Goal: Answer question/provide support

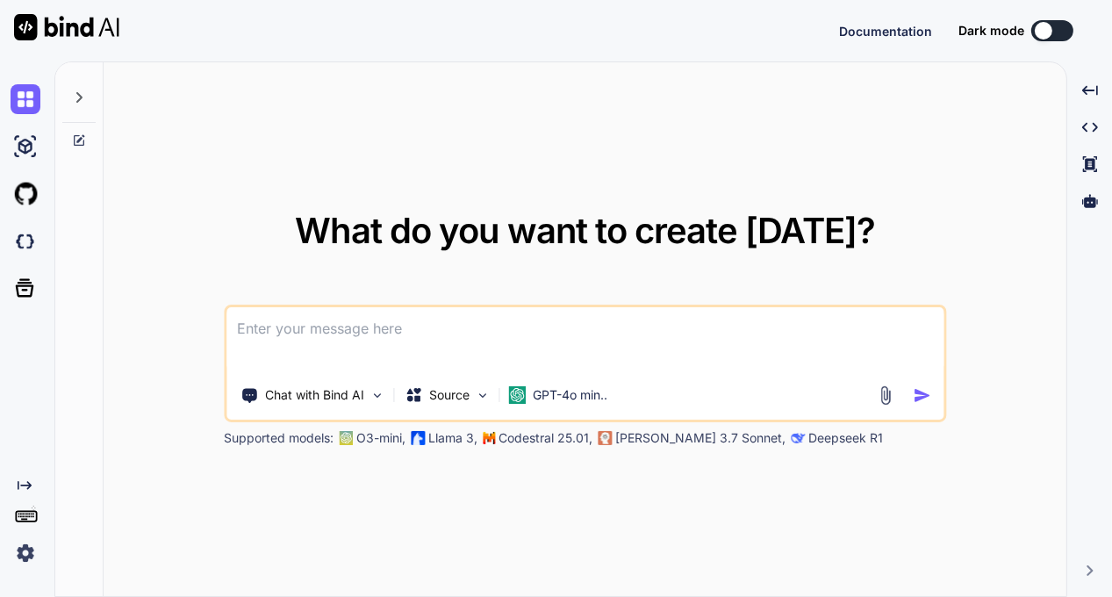
click at [614, 85] on div "What do you want to create [DATE]? Chat with Bind AI Source GPT-4o min.. Suppor…" at bounding box center [585, 329] width 962 height 535
click at [1060, 27] on button at bounding box center [1052, 30] width 42 height 21
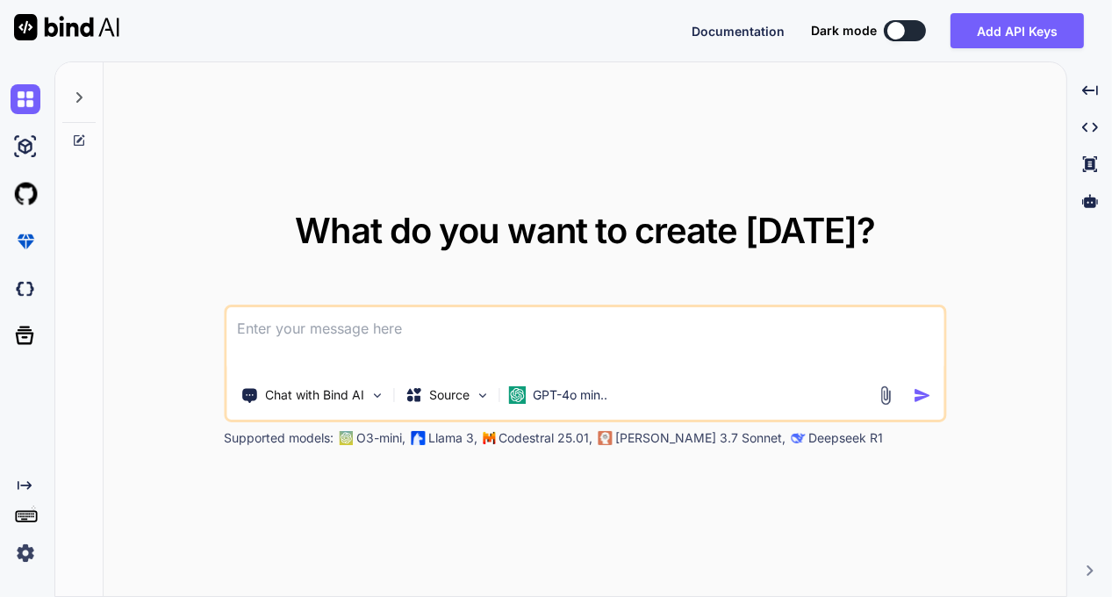
click at [909, 29] on button at bounding box center [904, 30] width 42 height 21
click at [917, 28] on button at bounding box center [904, 30] width 42 height 21
type textarea "x"
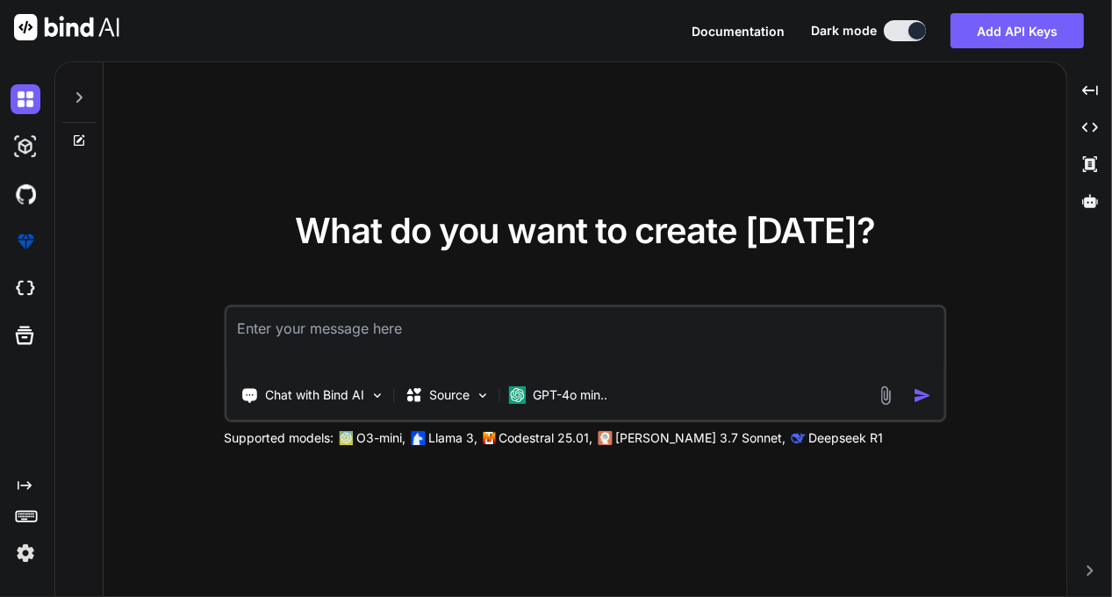
click at [292, 337] on textarea at bounding box center [584, 339] width 717 height 65
type textarea "u"
type textarea "x"
type textarea "um"
type textarea "x"
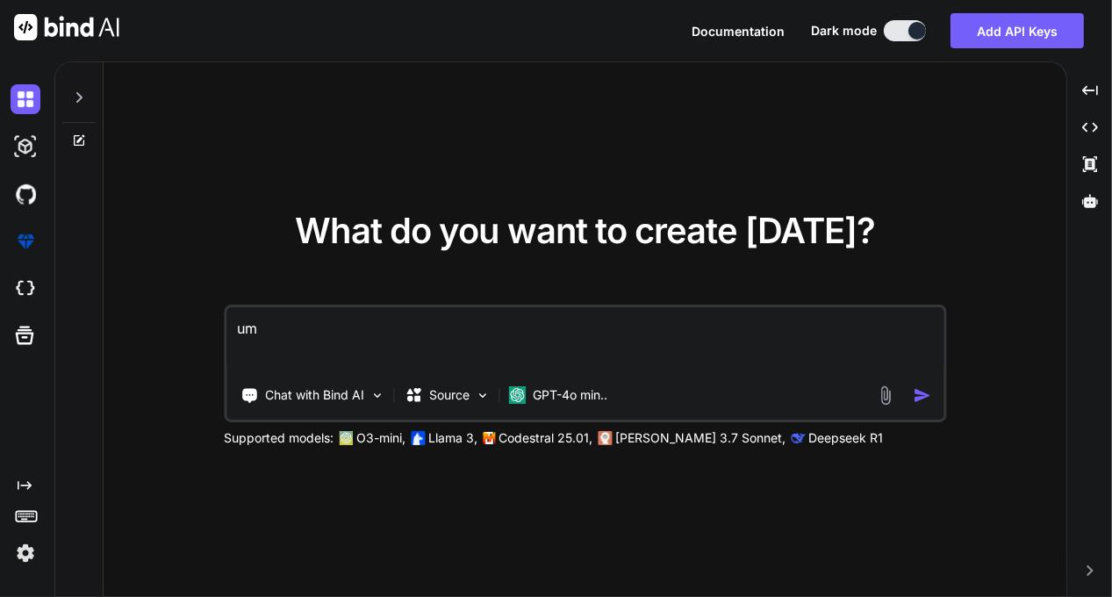
type textarea "ume"
type textarea "x"
type textarea "umen"
type textarea "x"
type textarea "umeny"
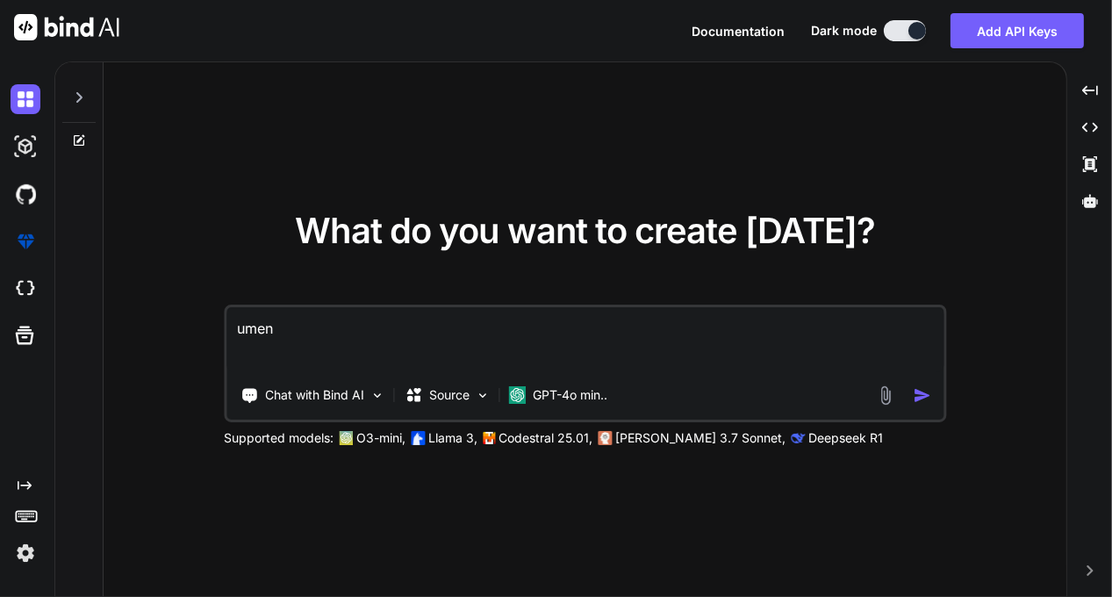
type textarea "x"
type textarea "umenya"
type textarea "x"
type textarea "umenya"
type textarea "x"
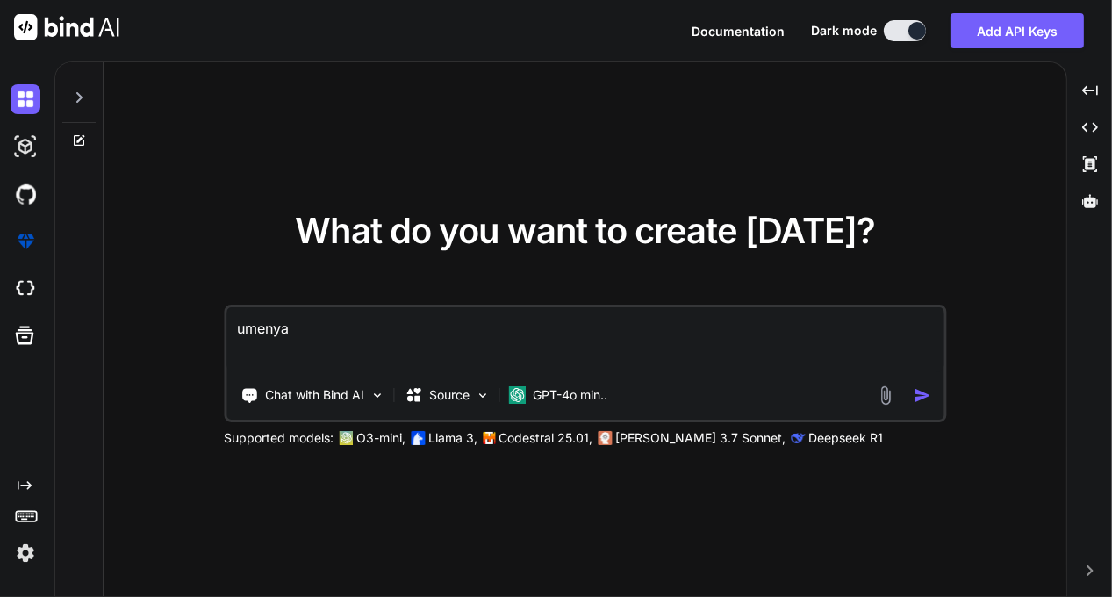
type textarea "umenya o"
type textarea "x"
type textarea "umenya os"
type textarea "x"
type textarea "umenya osh"
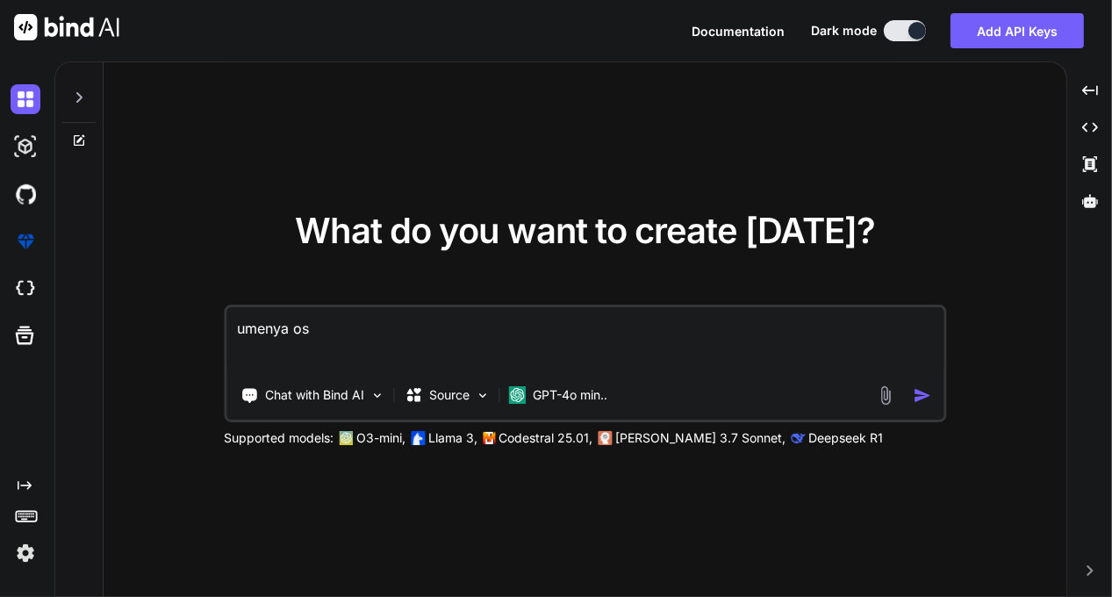
type textarea "x"
type textarea "umenya oshi"
type textarea "x"
type textarea "umenya oshib"
type textarea "x"
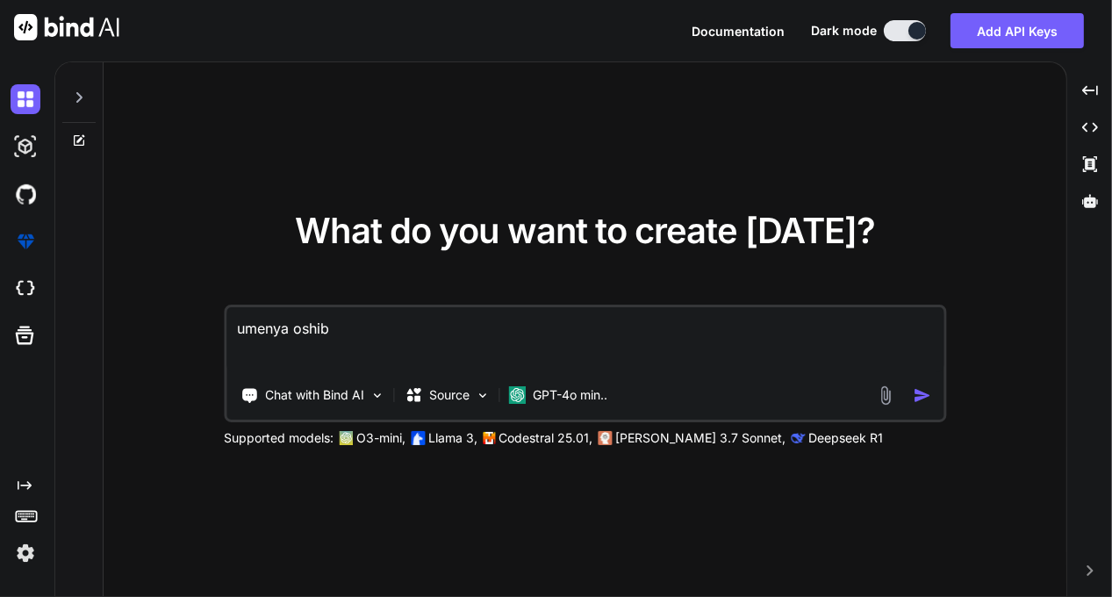
type textarea "umenya oshibk"
type textarea "x"
type textarea "umenya oshibka"
type textarea "x"
type textarea "umenya oshibka"
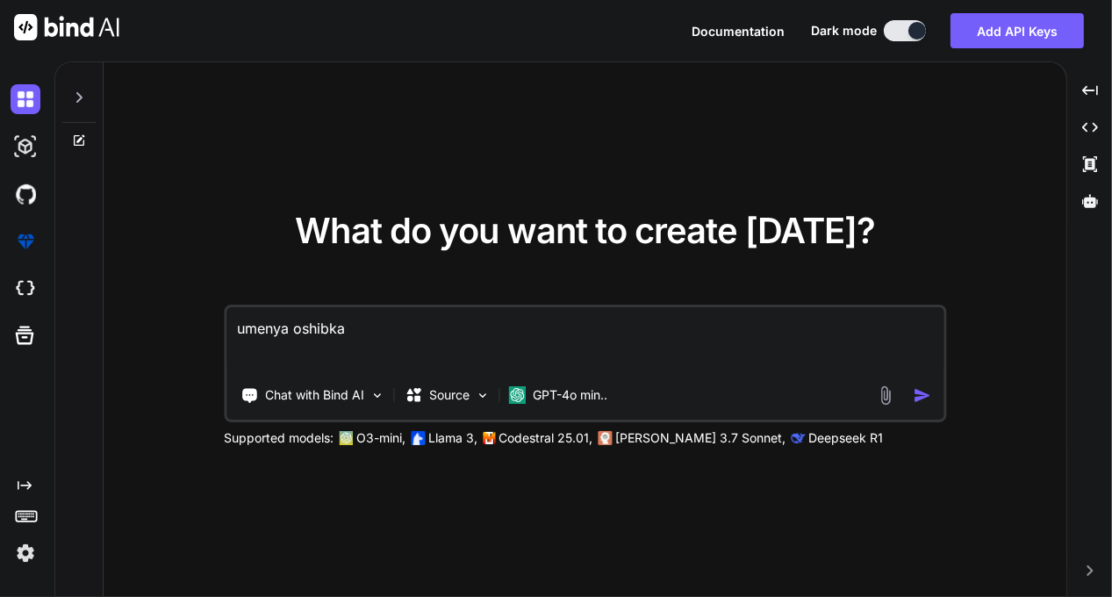
type textarea "x"
type textarea "umenya oshibka v"
type textarea "x"
type textarea "umenya oshibka v"
type textarea "x"
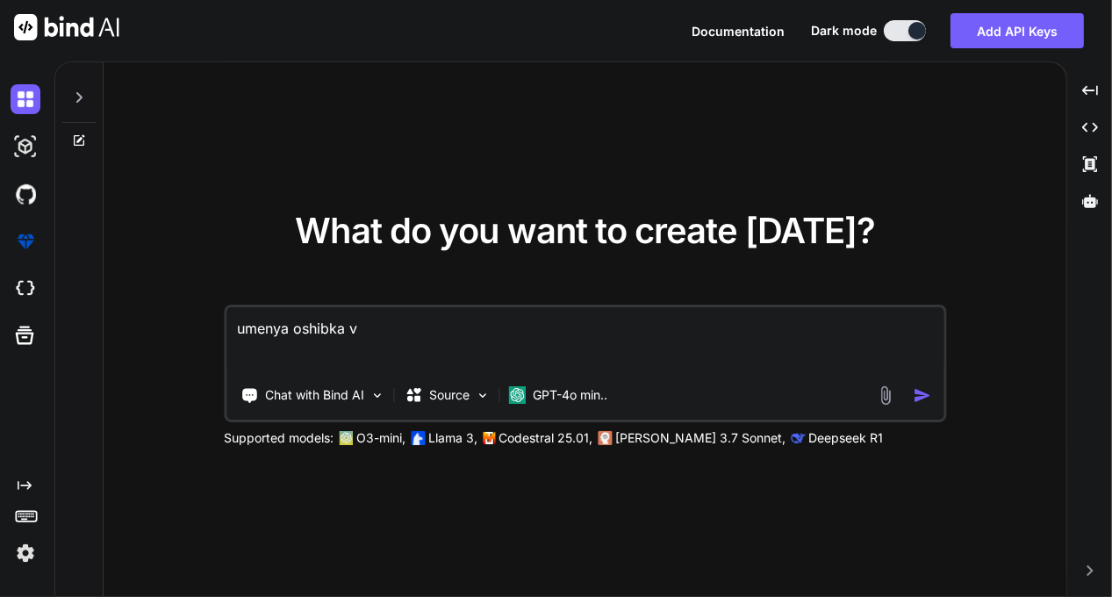
type textarea "umenya oshibka v k"
type textarea "x"
type textarea "umenya oshibka v ko"
type textarea "x"
type textarea "umenya oshibka v kod"
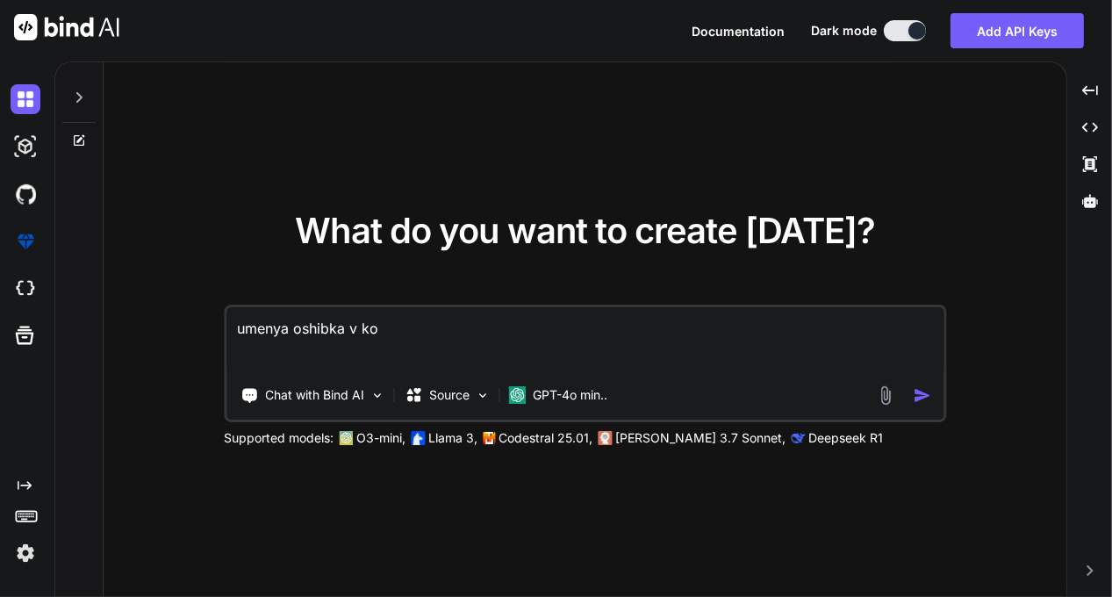
type textarea "x"
type textarea "umenya oshibka v kode"
type textarea "x"
type textarea "umenya oshibka v kode"
type textarea "x"
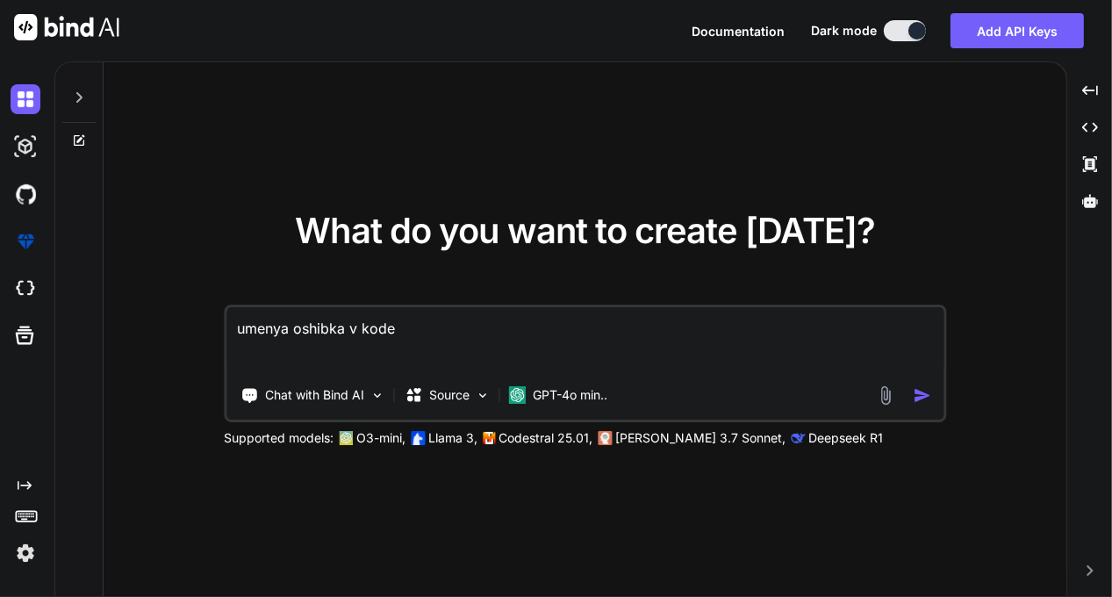
type textarea "umenya oshibka v kode p"
type textarea "x"
type textarea "umenya oshibka v kode pa"
type textarea "x"
type textarea "umenya oshibka v kode pam"
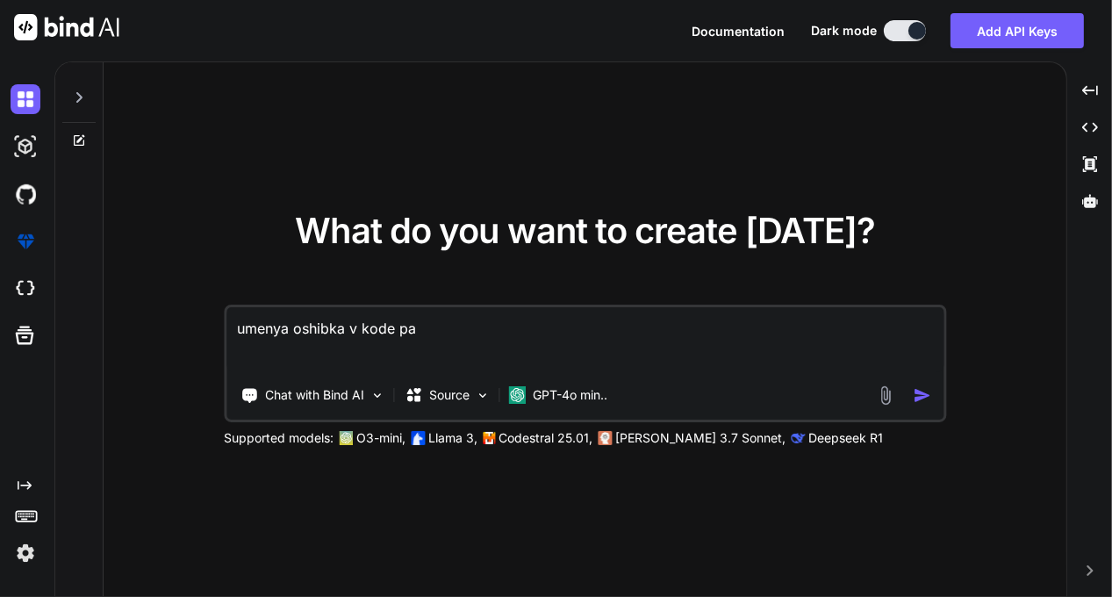
type textarea "x"
type textarea "umenya oshibka v kode pamo"
type textarea "x"
type textarea "umenya oshibka v kode pamoj"
type textarea "x"
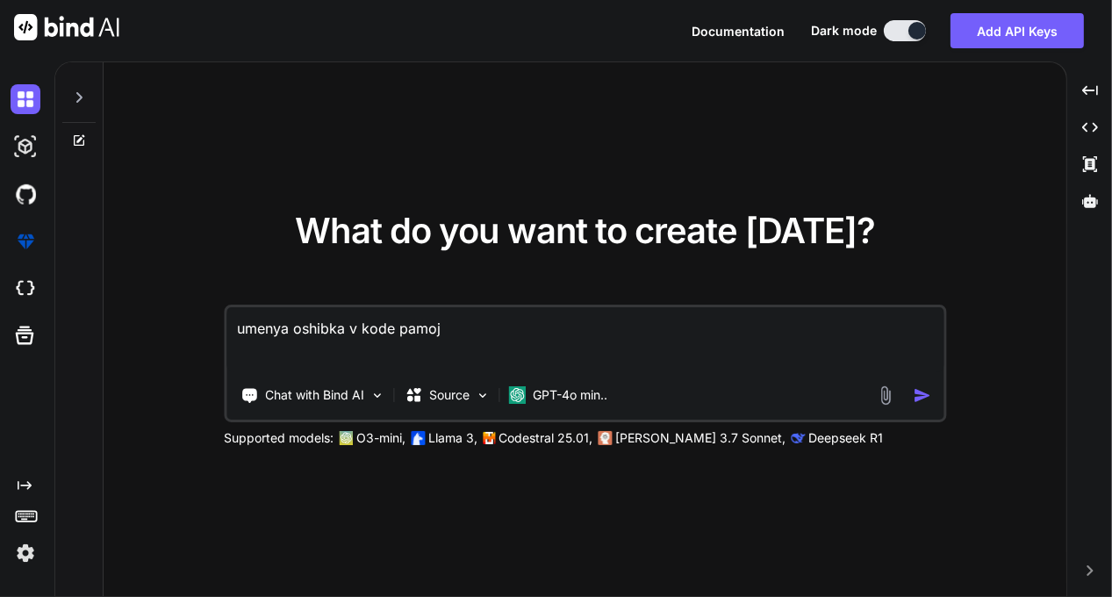
type textarea "umenya oshibka v kode pamoje"
type textarea "x"
type textarea "umenya oshibka v kode pamojes"
type textarea "x"
type textarea "umenya oshibka v kode pamojesh"
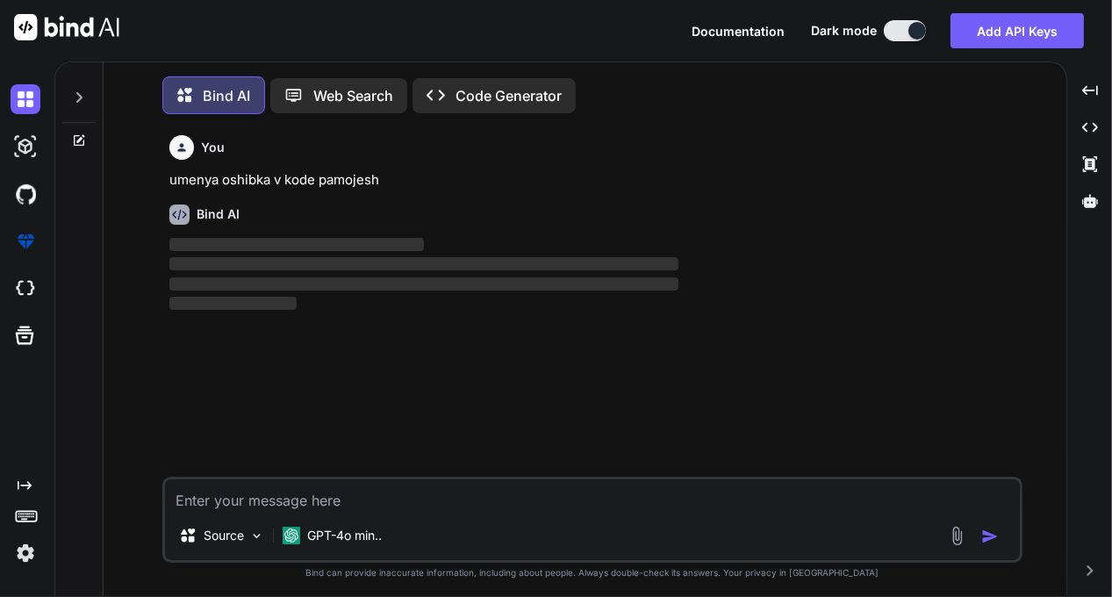
scroll to position [8, 0]
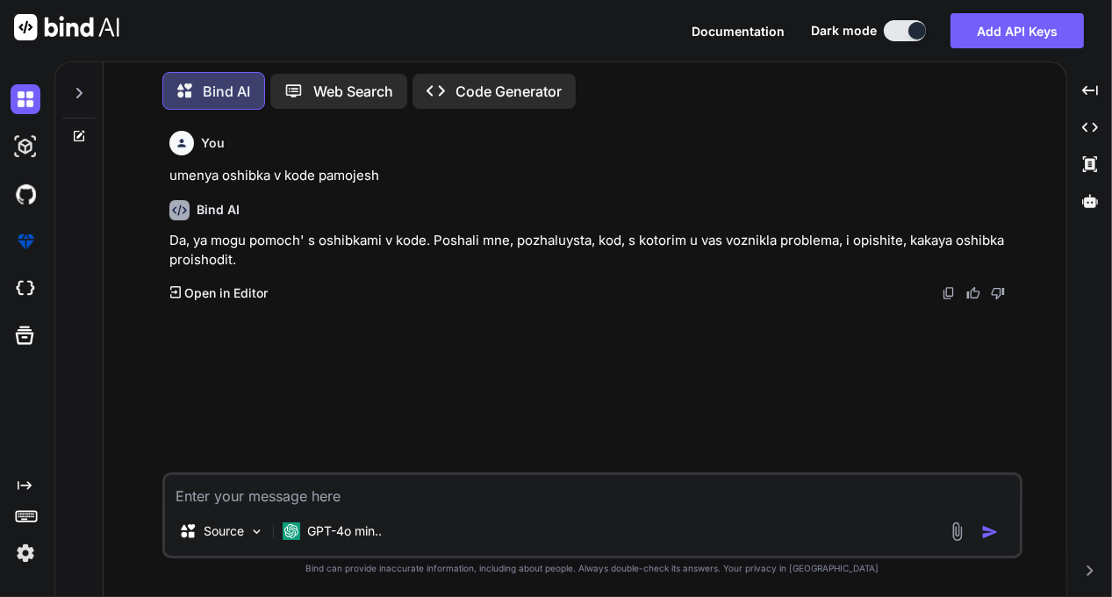
click at [226, 490] on textarea at bounding box center [592, 491] width 854 height 32
type textarea "x"
type textarea "[{ "resource": "/c:/project/app/components/VideoDetailsPage.tsx", "owner": "typ…"
type textarea "x"
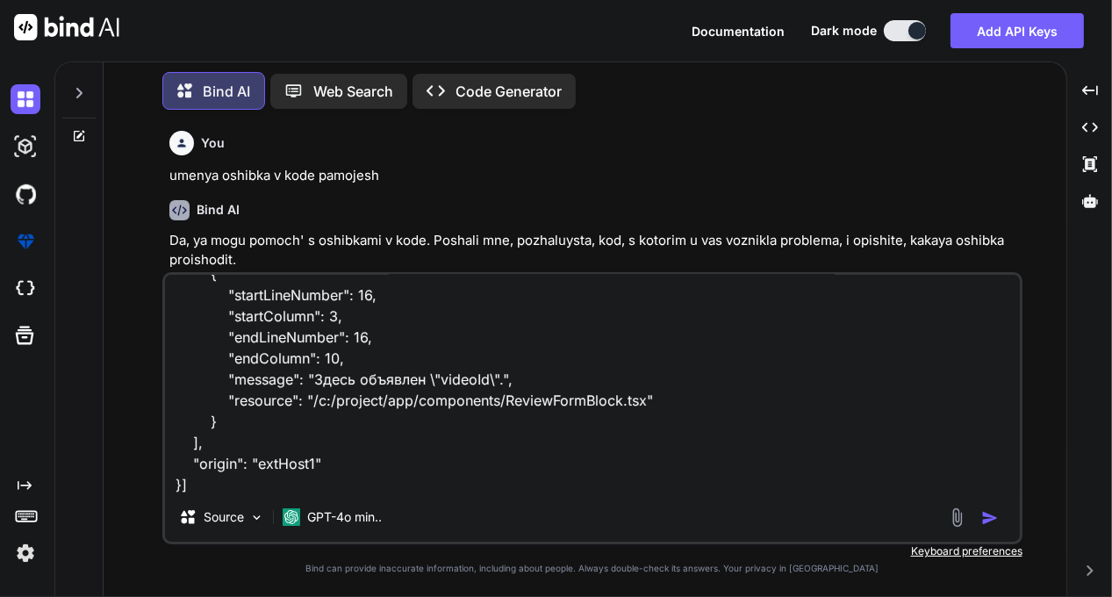
type textarea "[{ "resource": "/c:/project/app/components/VideoDetailsPage.tsx", "owner": "typ…"
click at [990, 517] on img "button" at bounding box center [990, 518] width 18 height 18
type textarea "x"
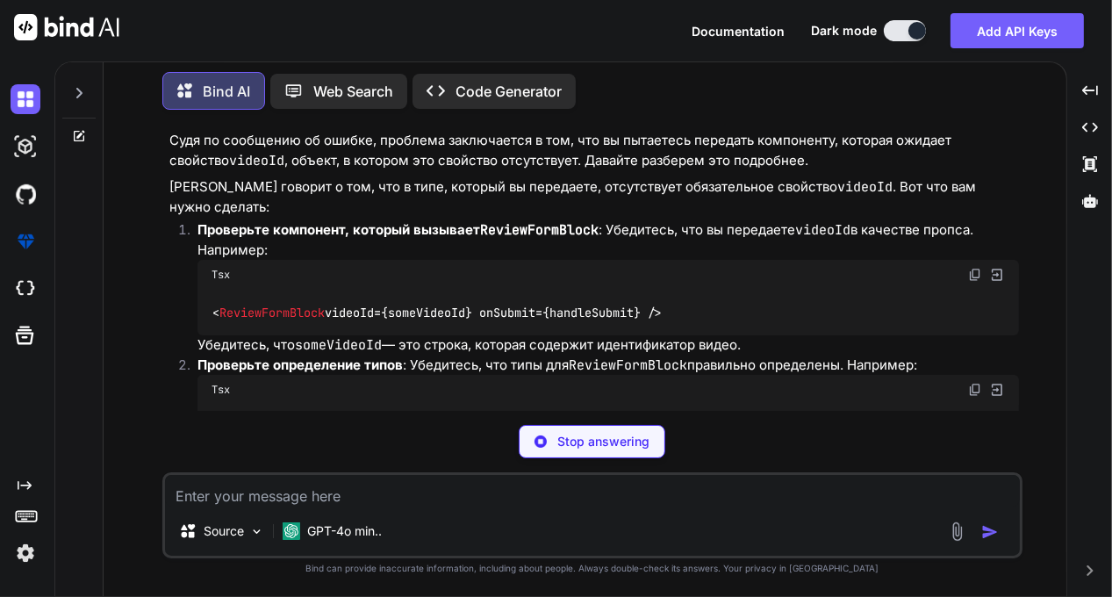
scroll to position [718, 0]
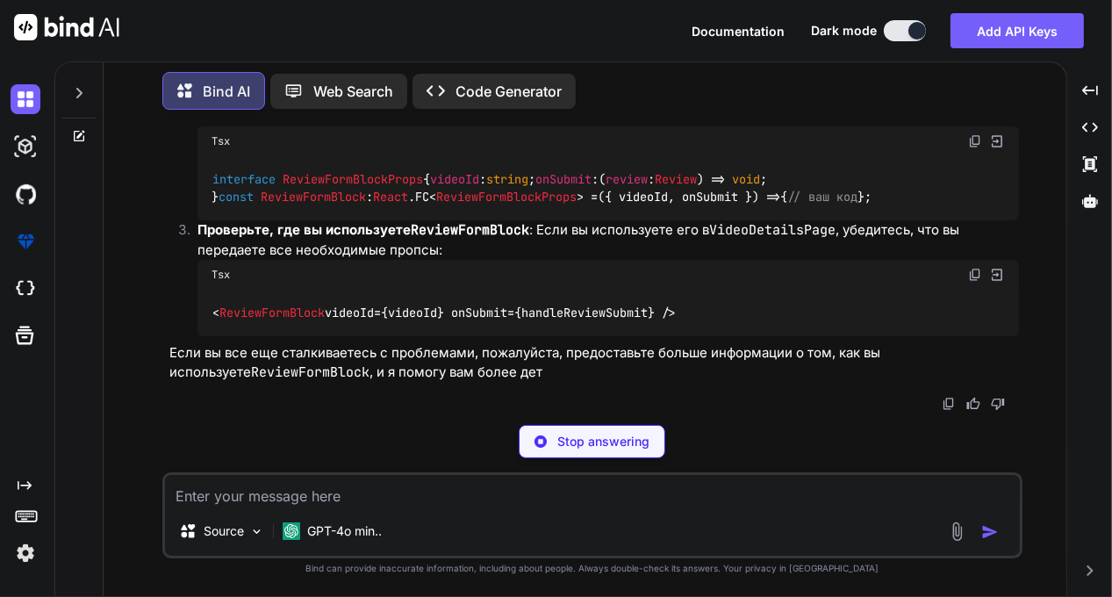
type textarea "x"
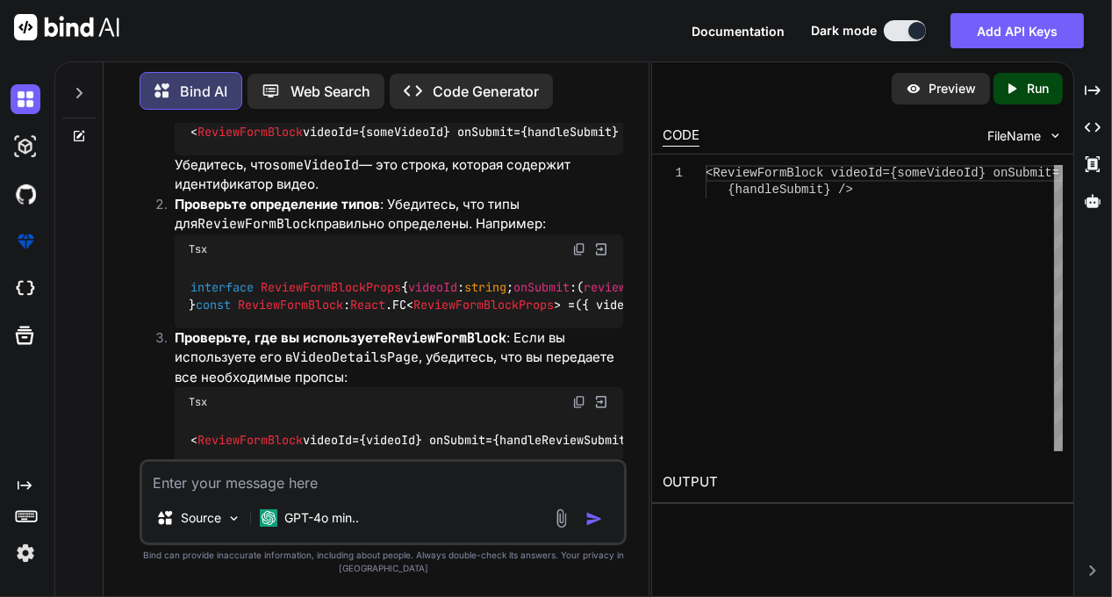
scroll to position [938, 0]
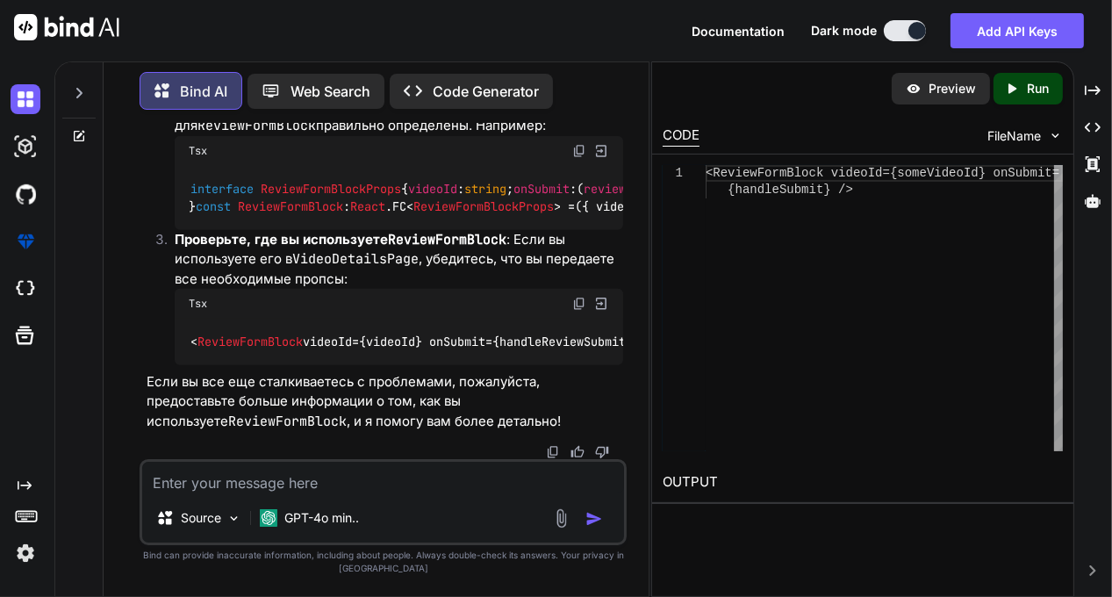
click at [207, 483] on textarea at bounding box center [383, 477] width 482 height 32
paste textarea "'lor ipsumd' sitame { conSecte } adip 'elits' doeius { TeMpor } inci 'utlab-etd…"
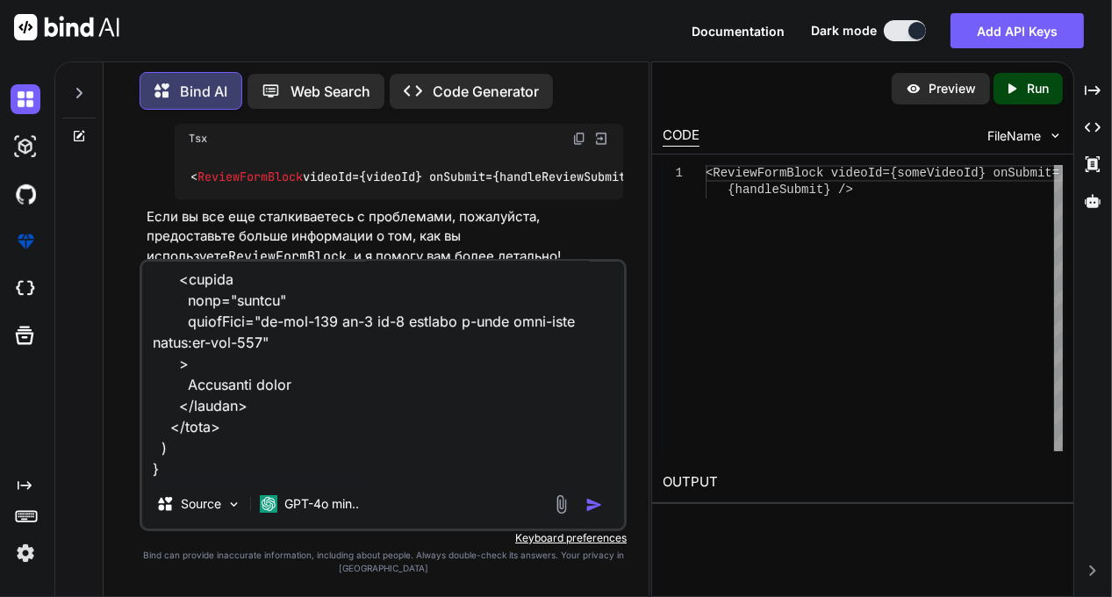
type textarea "'lor ipsumd' sitame { conSecte } adip 'elits' doeius { TeMpor } inci 'utlab-etd…"
click at [588, 506] on img "button" at bounding box center [594, 505] width 18 height 18
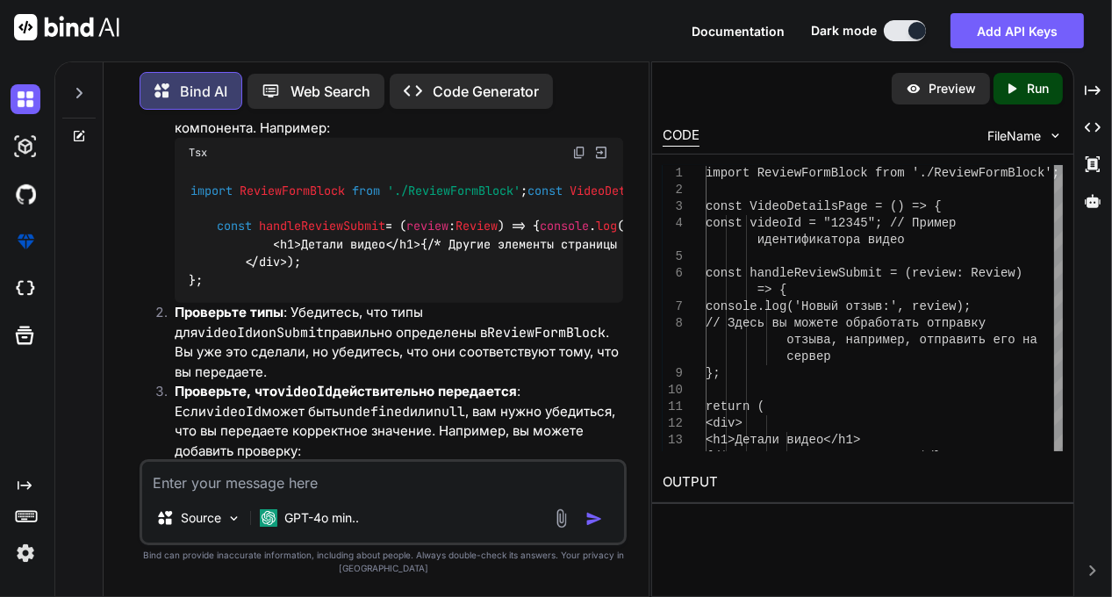
scroll to position [1911, 0]
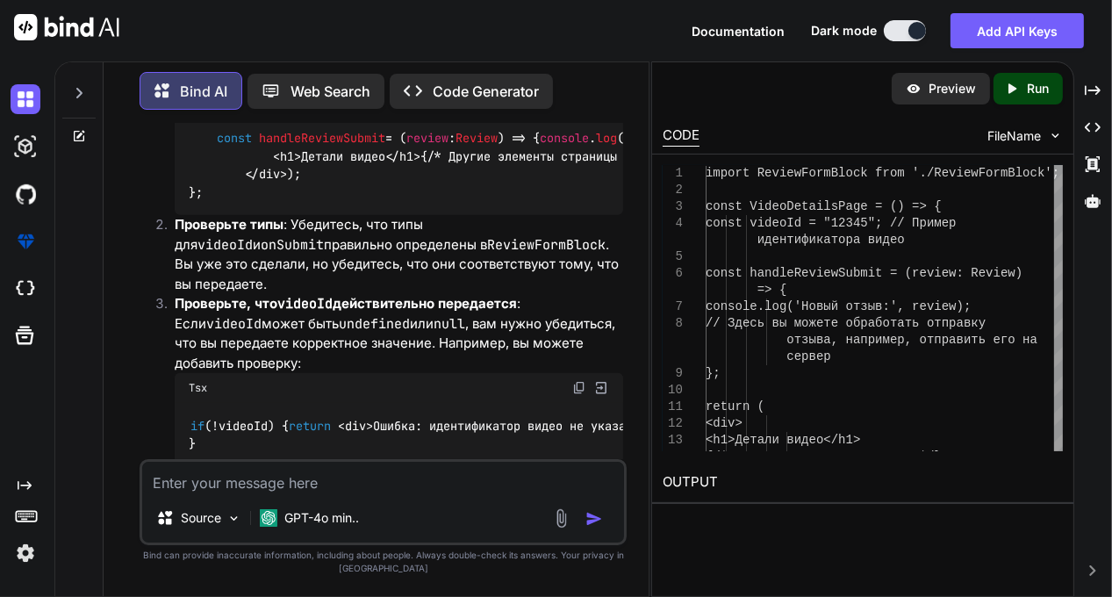
click at [228, 484] on textarea at bounding box center [383, 477] width 482 height 32
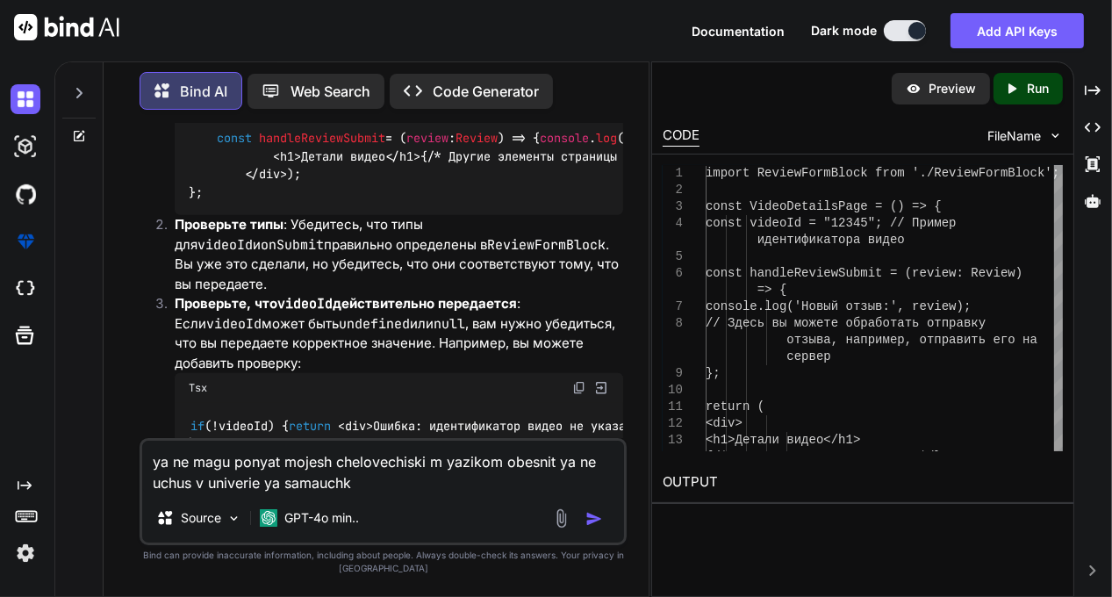
type textarea "ya ne magu ponyat mojesh chelovechiski m yazikom obesnit ya ne uchus v univerie…"
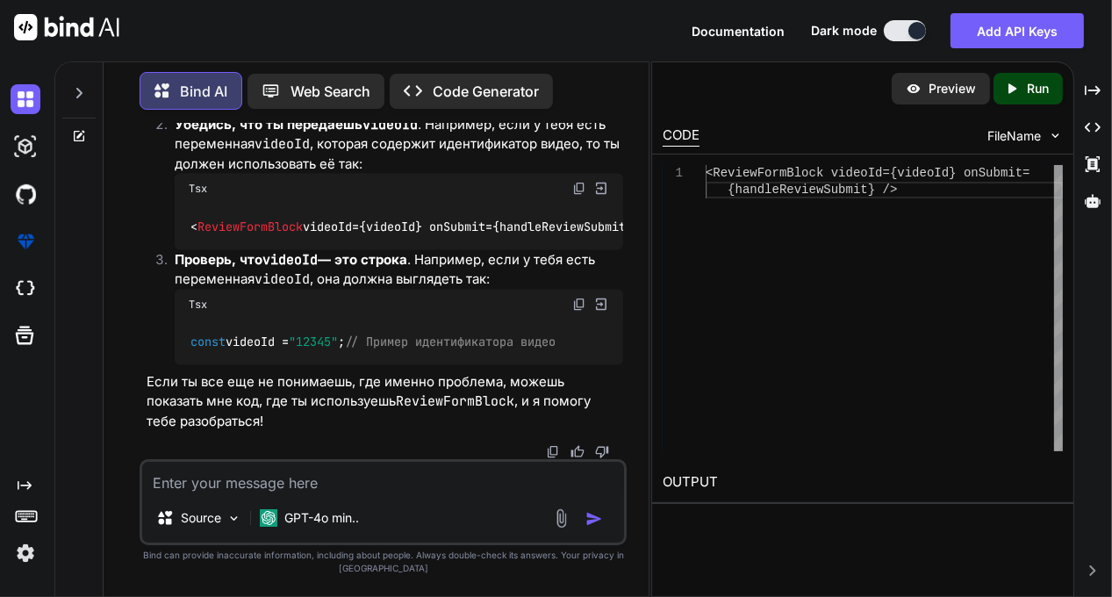
scroll to position [2906, 0]
click at [195, 485] on textarea at bounding box center [383, 477] width 482 height 32
paste textarea "'use client' import { useState } from 'react' import ReviewsList from '../compo…"
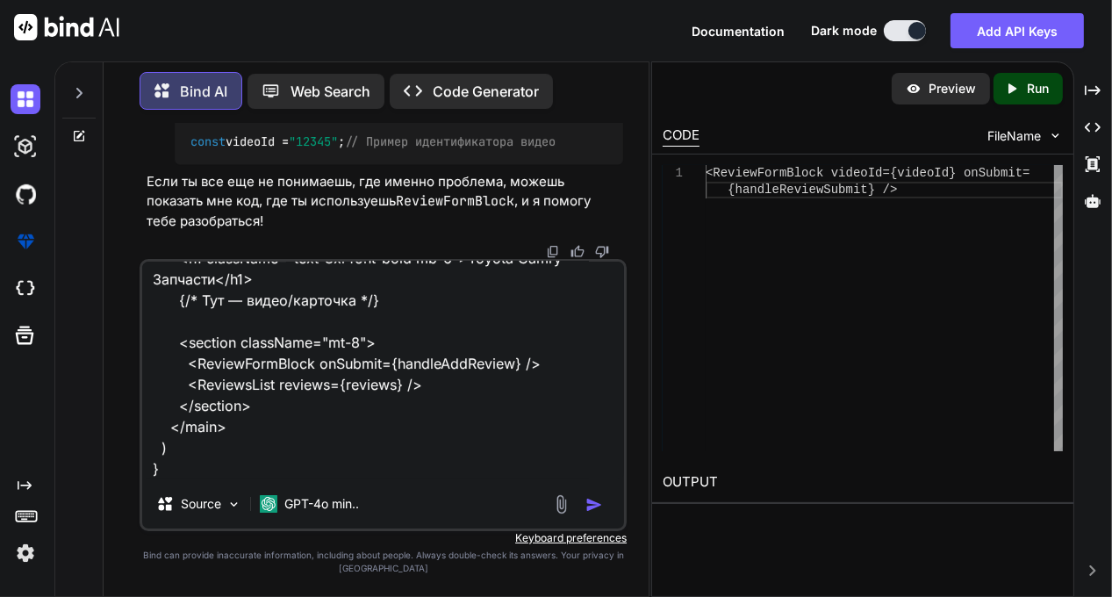
type textarea "'use client' import { useState } from 'react' import ReviewsList from '../compo…"
click at [585, 502] on img "button" at bounding box center [594, 505] width 18 height 18
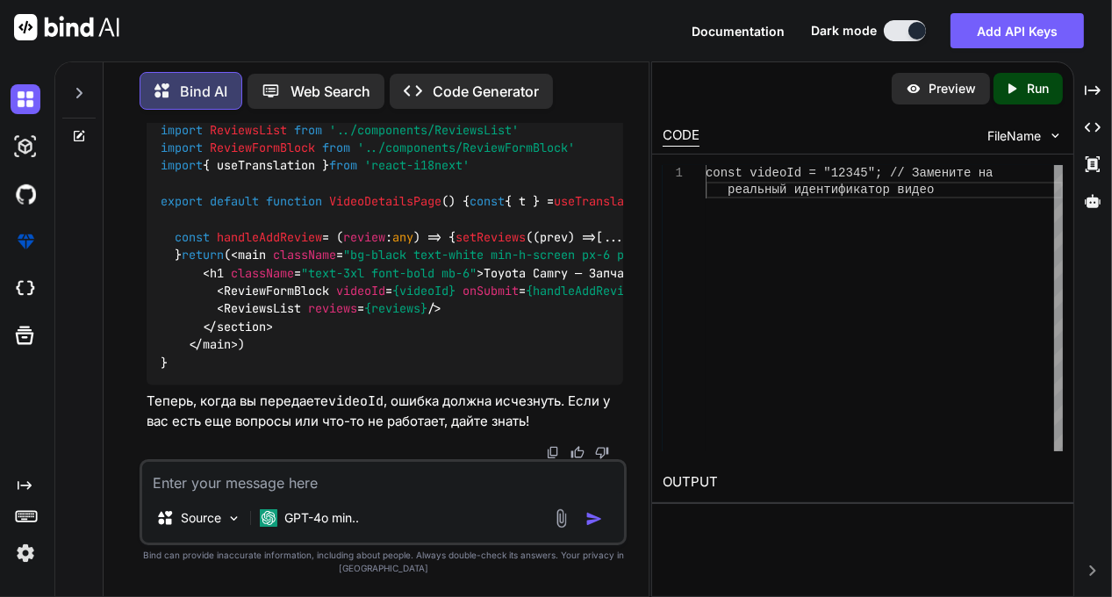
scroll to position [3909, 0]
click at [580, 45] on img at bounding box center [579, 38] width 14 height 14
click at [177, 484] on textarea at bounding box center [383, 477] width 482 height 32
click at [182, 483] on textarea at bounding box center [383, 477] width 482 height 32
type textarea "chto ti [PERSON_NAME]"
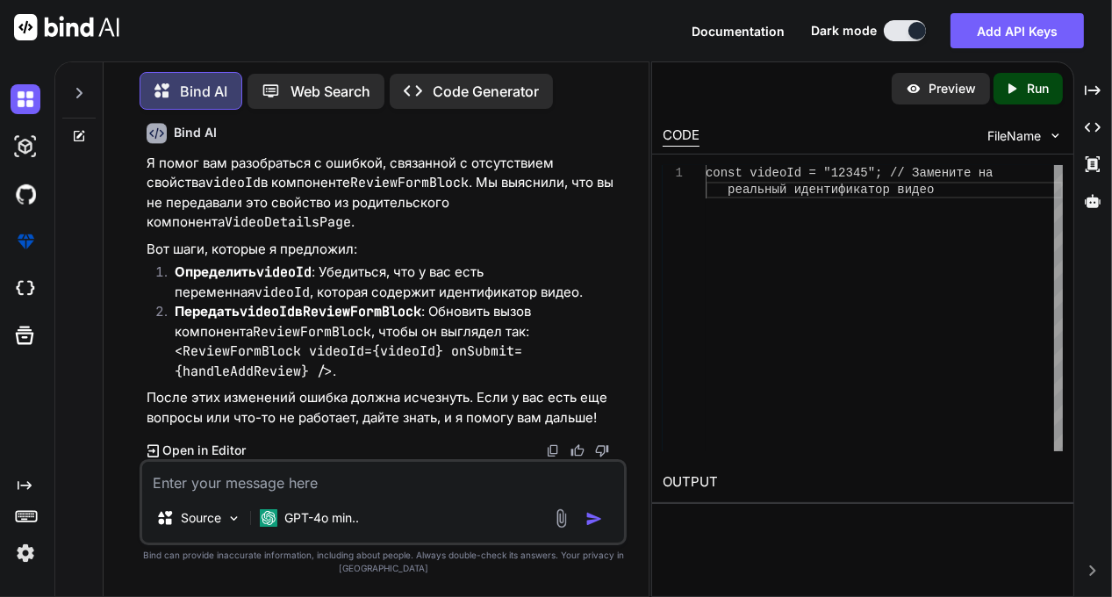
scroll to position [4848, 0]
click at [575, 451] on img at bounding box center [577, 450] width 14 height 14
click at [182, 481] on textarea at bounding box center [383, 477] width 482 height 32
paste textarea "[{ "resource": "/c:/project/app/categories/page.tsx", "owner": "typescript", "c…"
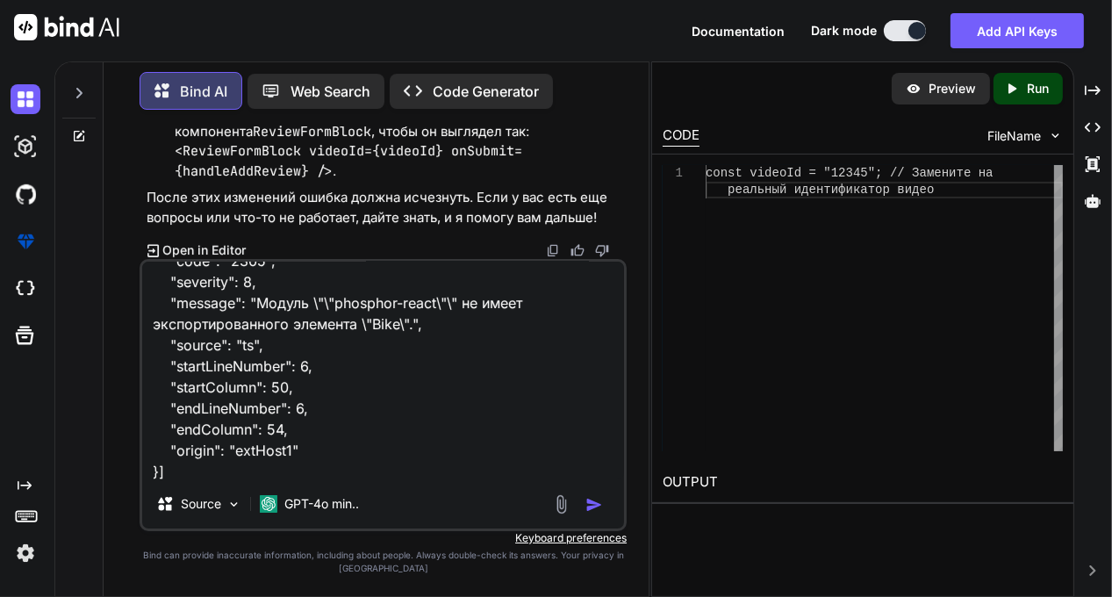
type textarea "[{ "resource": "/c:/project/app/categories/page.tsx", "owner": "typescript", "c…"
click at [591, 507] on img "button" at bounding box center [594, 505] width 18 height 18
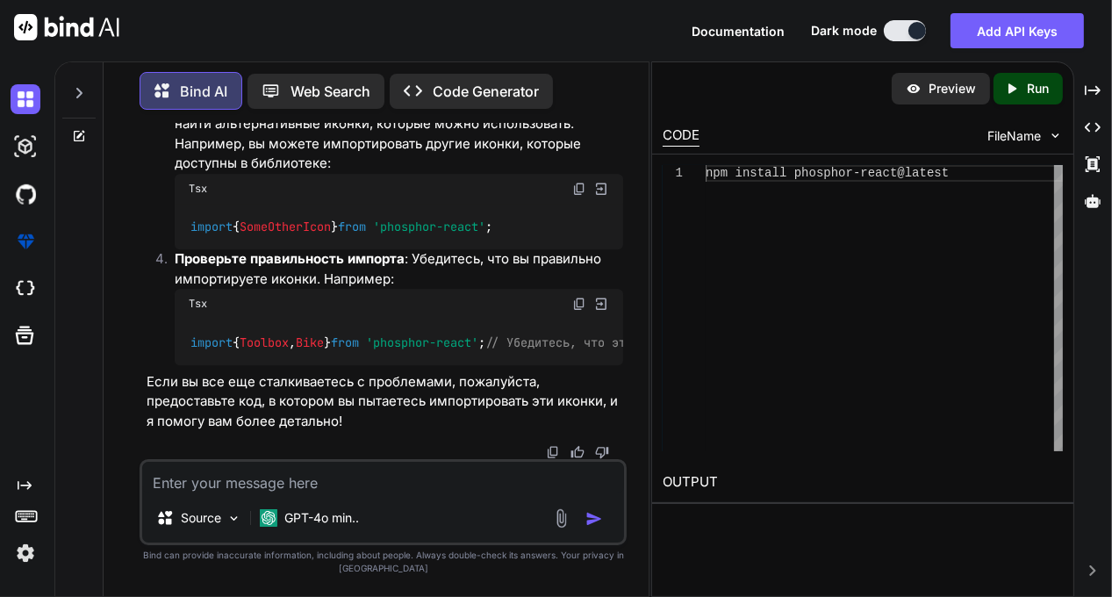
scroll to position [5845, 0]
click at [157, 484] on textarea at bounding box center [383, 477] width 482 height 32
type textarea "umenya import s alyasam"
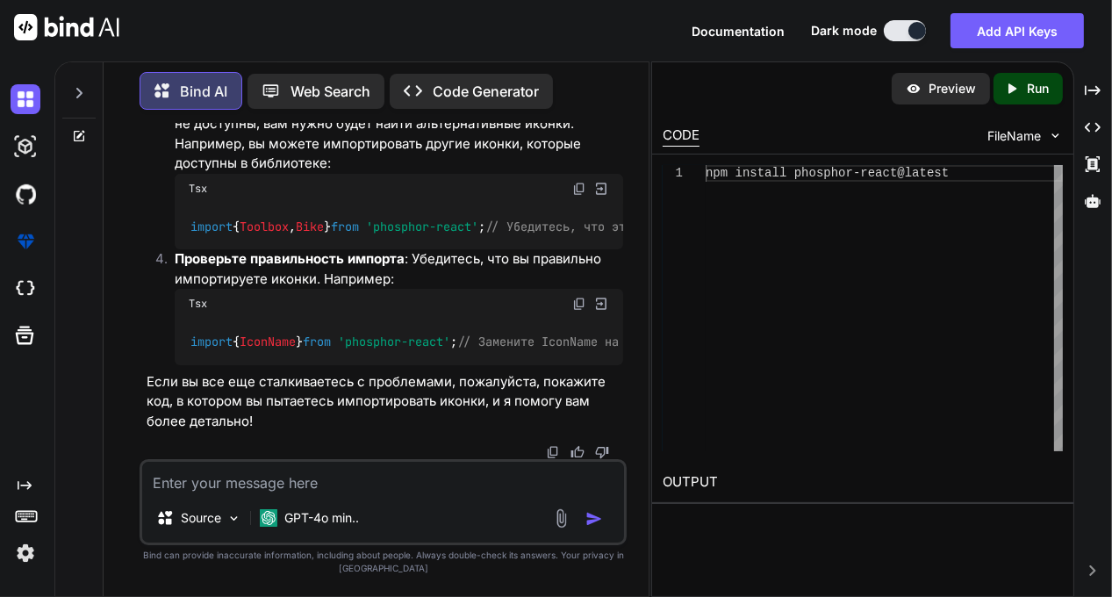
scroll to position [6704, 0]
click at [580, 297] on img at bounding box center [579, 304] width 14 height 14
click at [179, 483] on textarea at bounding box center [383, 477] width 482 height 32
paste textarea ""paths": { "@/*": ["./*"], "@components/*": ["./app/components/*"], "@styles/*"…"
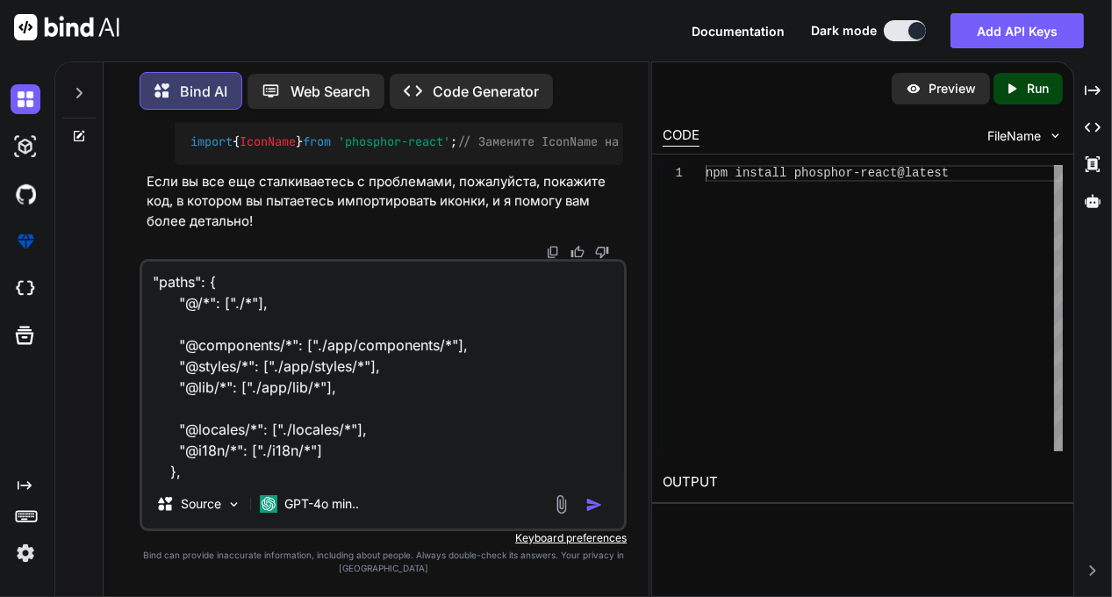
type textarea ""paths": { "@/*": ["./*"], "@components/*": ["./app/components/*"], "@styles/*"…"
click at [596, 503] on img "button" at bounding box center [594, 505] width 18 height 18
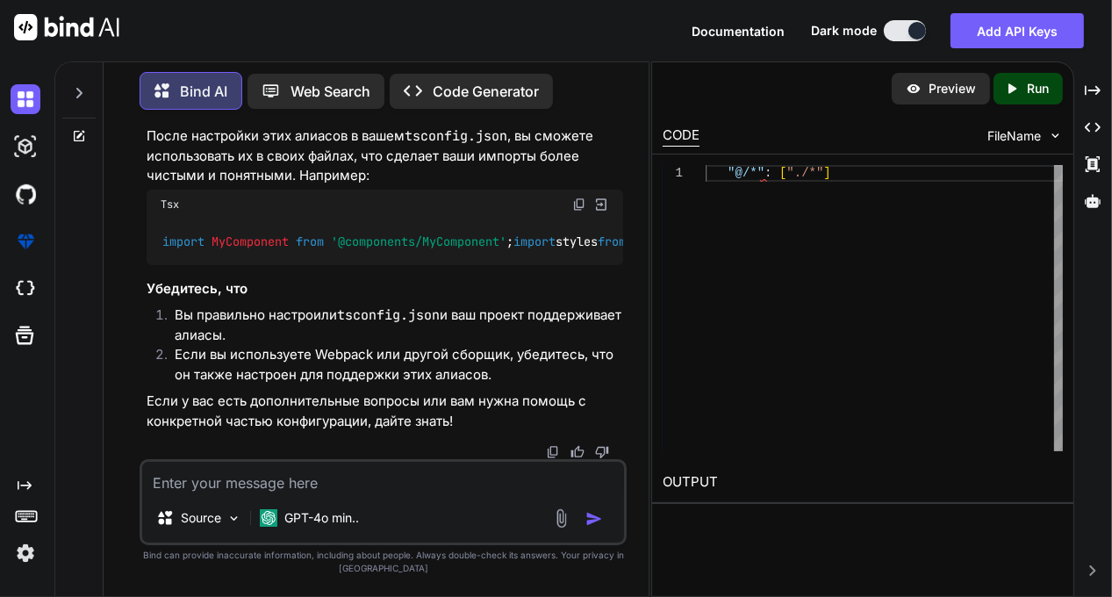
scroll to position [8290, 0]
click at [199, 476] on textarea at bounding box center [383, 477] width 482 height 32
type textarea "a tiper smotri gde pravelnie import ot iconki?"
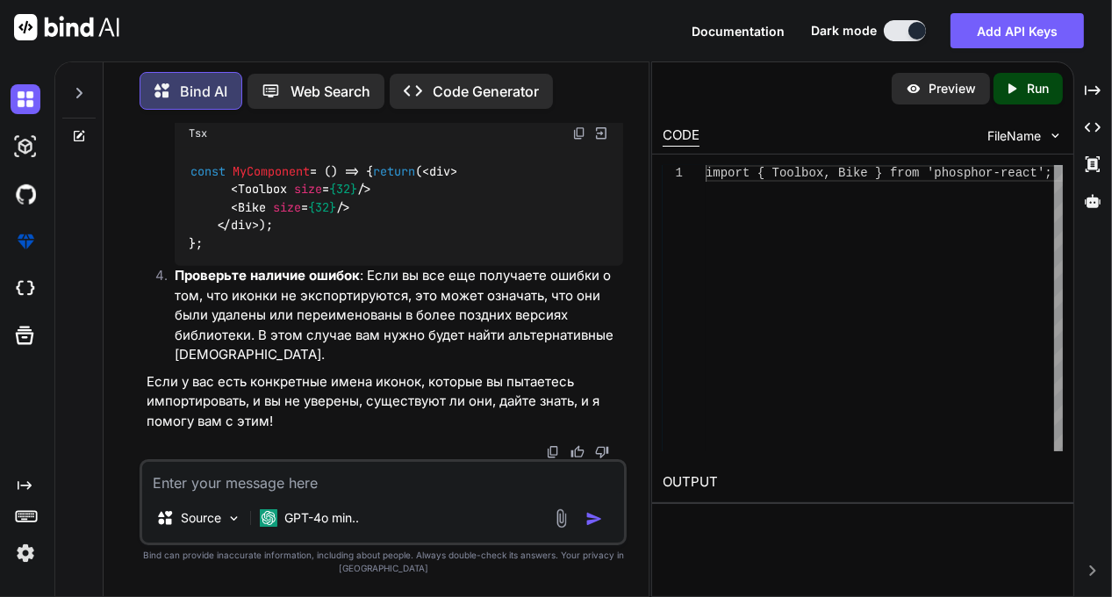
scroll to position [9107, 0]
click at [190, 485] on textarea at bounding box center [383, 477] width 482 height 32
paste textarea ""lor ipsumd" sitame { conSectet, adiPisci } elit "seddo" eiusmo { temporin } ut…"
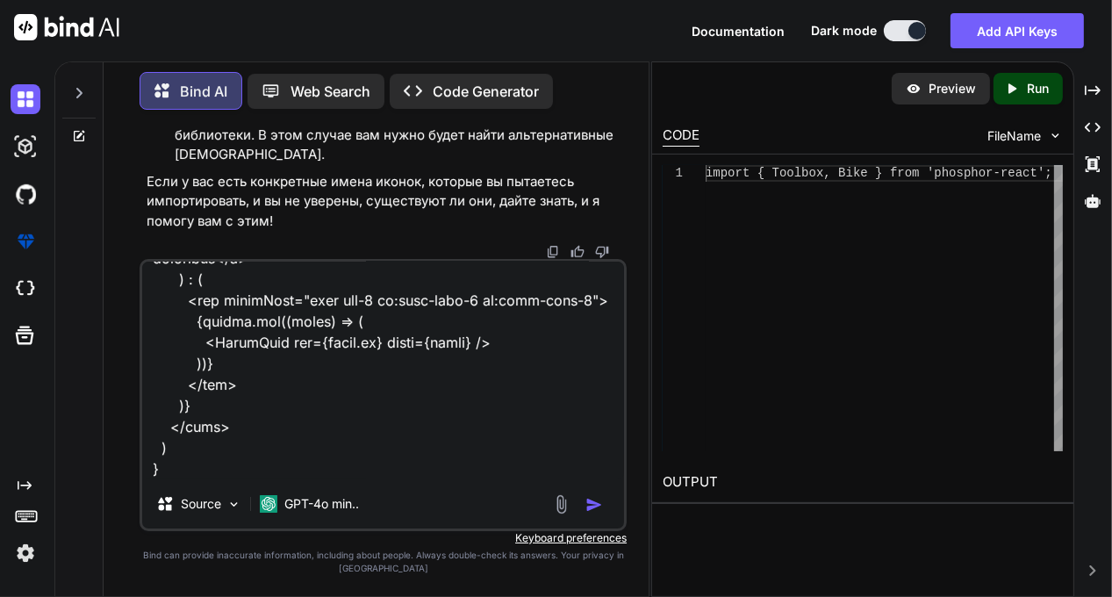
type textarea ""lor ipsumd" sitame { conSectet, adiPisci } elit "seddo" eiusmo { temporin } ut…"
click at [597, 503] on img "button" at bounding box center [594, 505] width 18 height 18
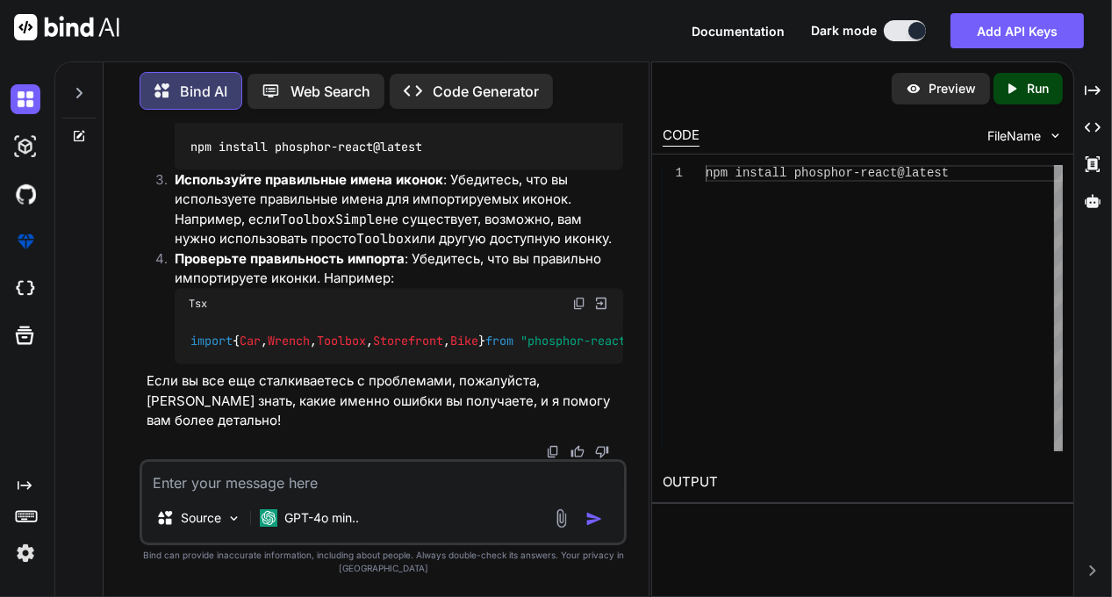
scroll to position [10529, 0]
click at [228, 477] on textarea at bounding box center [383, 477] width 482 height 32
paste textarea "PS C:\project> npm list migbig-ui@1.0.0 C:\project ├── @heroicons/react@2.2.0 ├…"
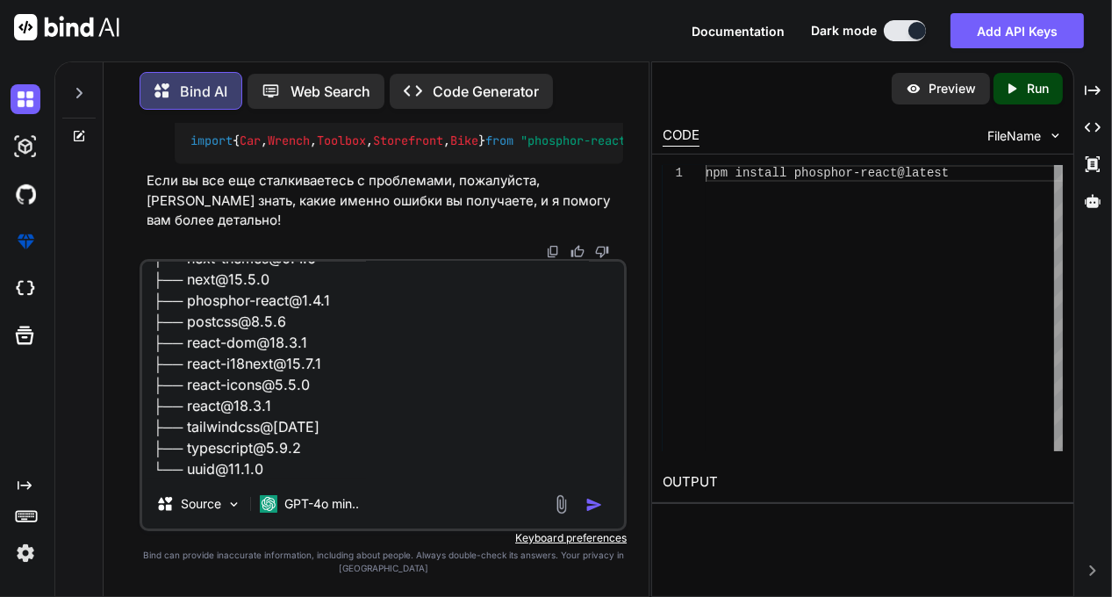
type textarea "PS C:\project> npm list migbig-ui@1.0.0 C:\project ├── @heroicons/react@2.2.0 ├…"
click at [590, 505] on img "button" at bounding box center [594, 505] width 18 height 18
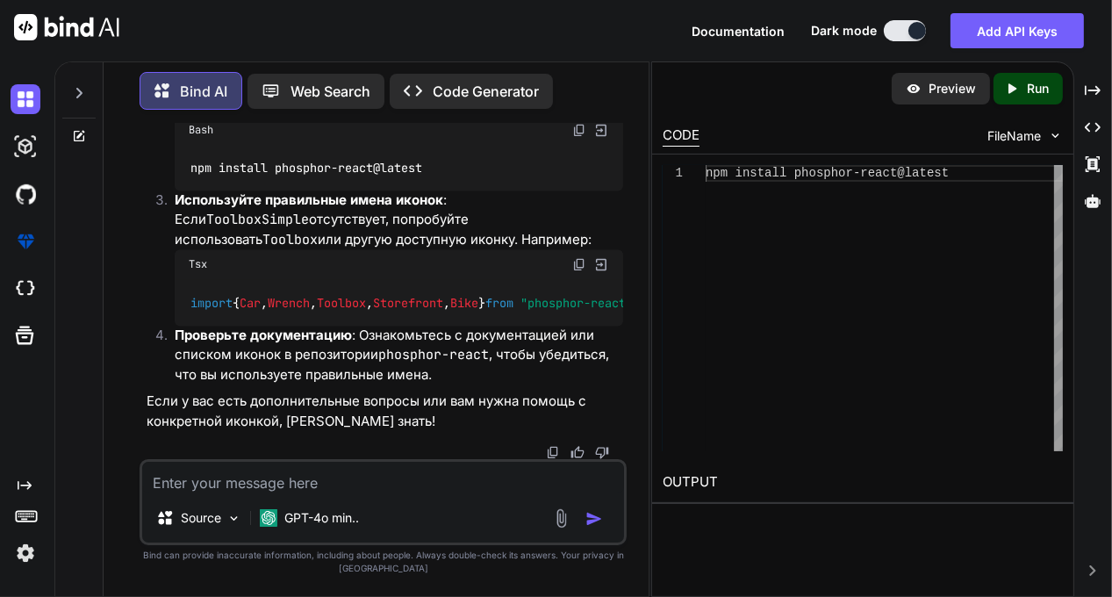
scroll to position [11304, 0]
click at [582, 137] on img at bounding box center [579, 130] width 14 height 14
click at [580, 257] on img at bounding box center [579, 264] width 14 height 14
click at [192, 482] on textarea at bounding box center [383, 477] width 482 height 32
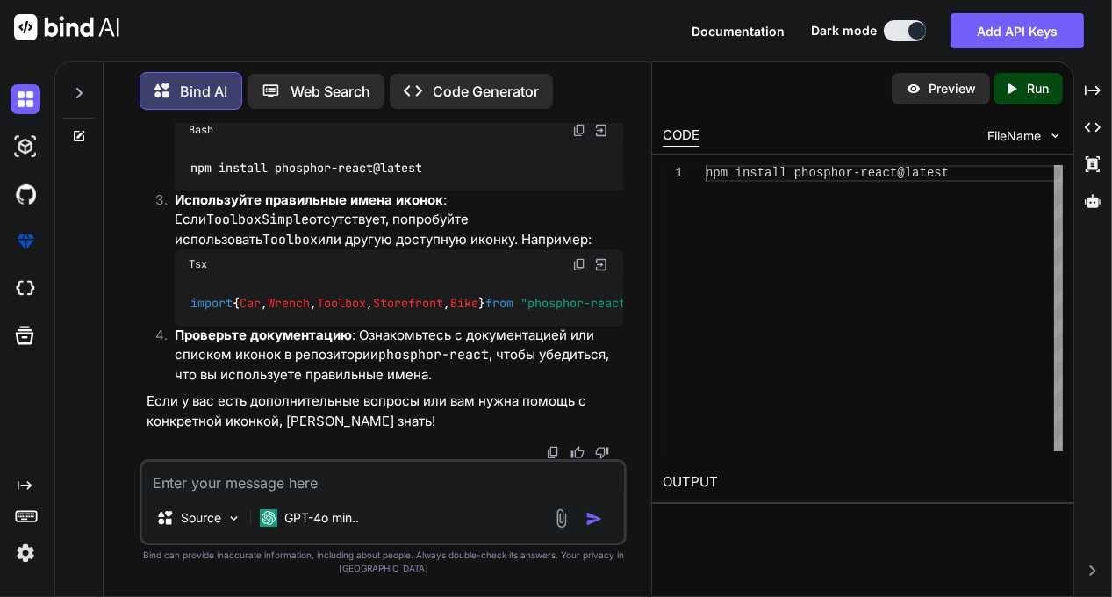
paste textarea "[{ "loremips": "/d:/sitamet/con/adipiscing/elit.sed", "doeiu": "temporinci", "u…"
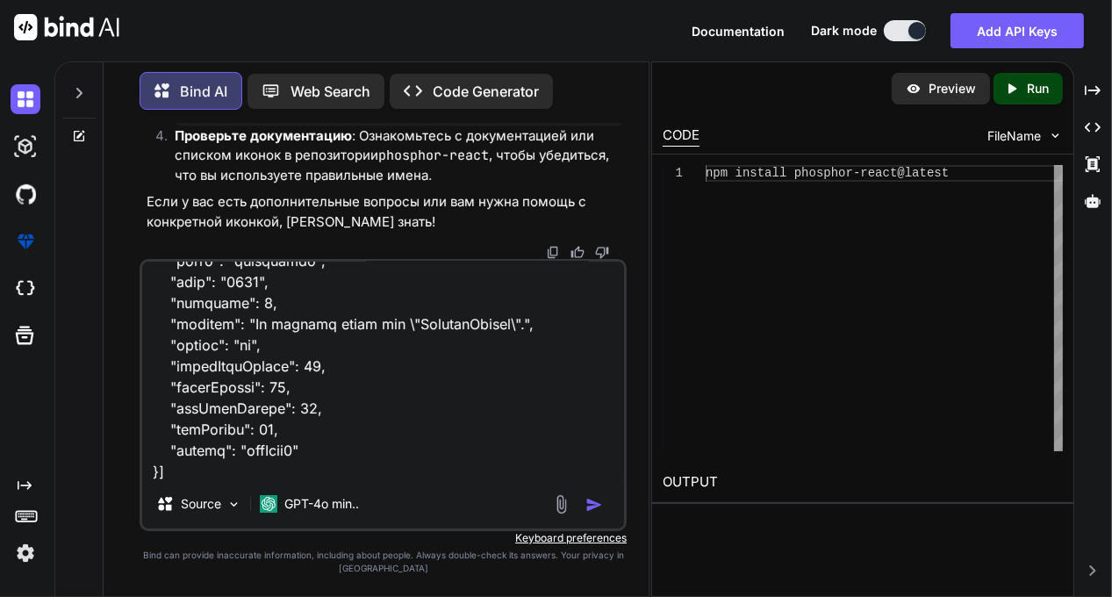
type textarea "[{ "loremips": "/d:/sitamet/con/adipiscing/elit.sed", "doeiu": "temporinci", "u…"
click at [590, 503] on img "button" at bounding box center [594, 505] width 18 height 18
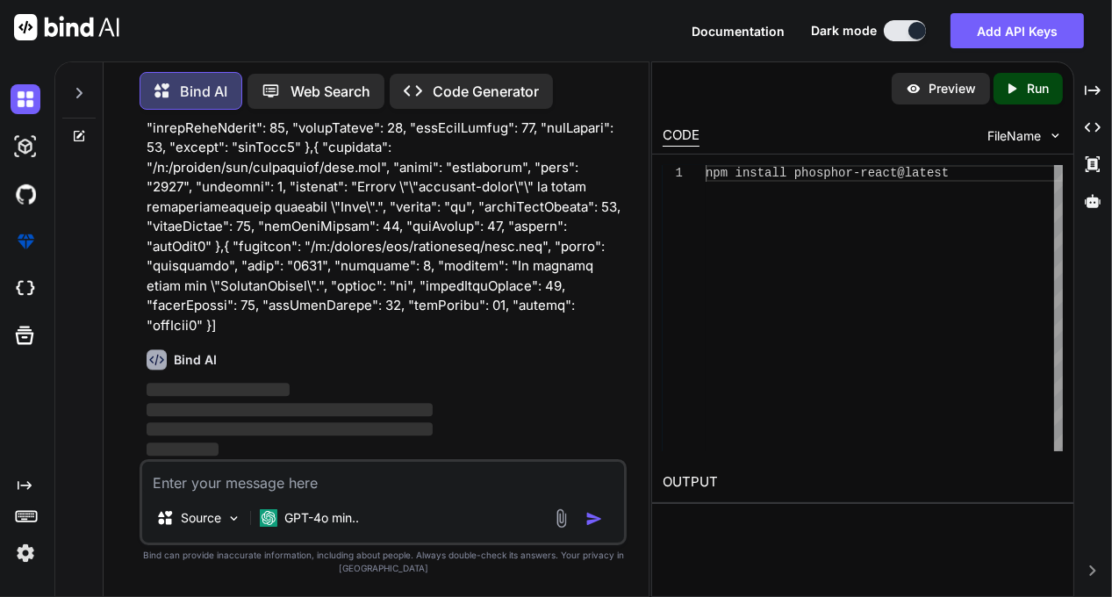
scroll to position [11793, 0]
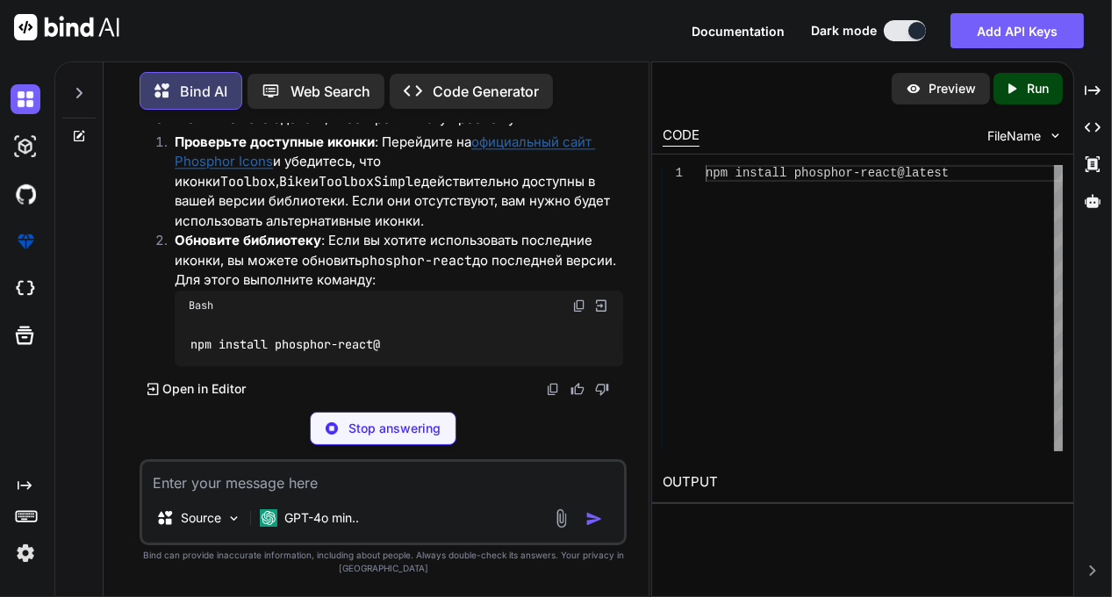
click at [177, 479] on textarea at bounding box center [383, 477] width 482 height 32
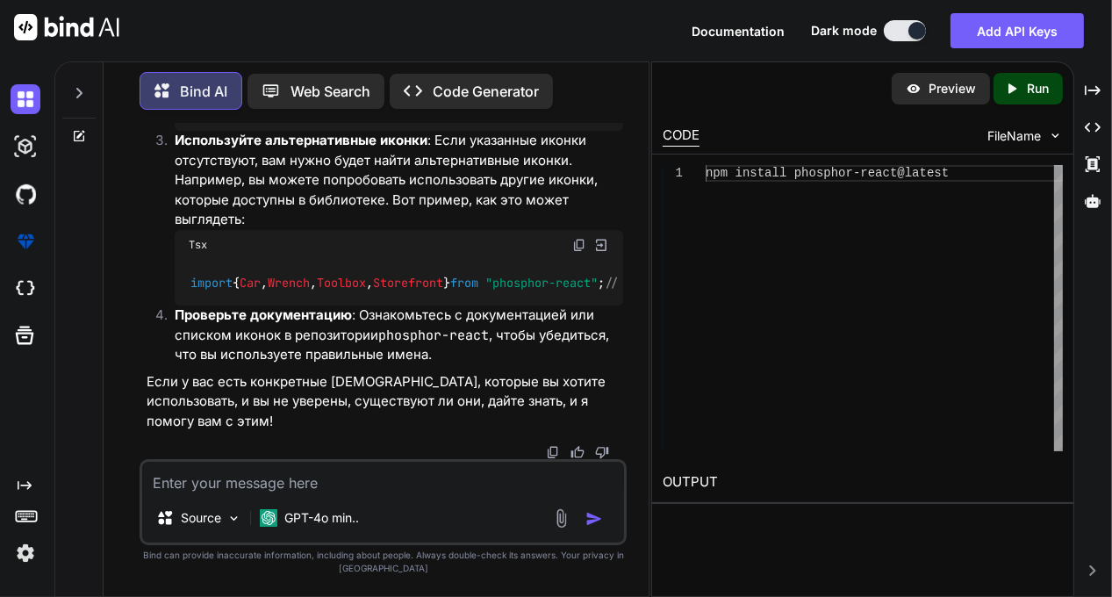
scroll to position [12485, 0]
click at [576, 249] on img at bounding box center [579, 245] width 14 height 14
click at [177, 471] on textarea at bounding box center [383, 477] width 482 height 32
type textarea "blin vse ravno daeot oshibku davae lutshe drugie ikonki cho skajesh"
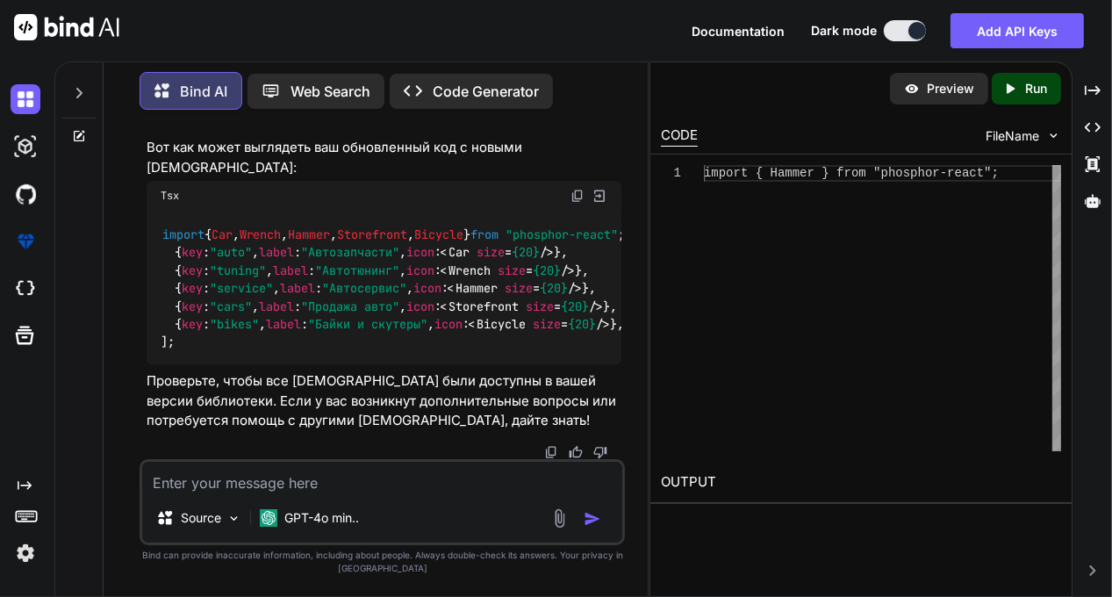
scroll to position [13271, 0]
drag, startPoint x: 649, startPoint y: 286, endPoint x: 919, endPoint y: 311, distance: 271.4
click at [919, 311] on div "Bind AI Web Search Created with Pixso. Code Generator You umenya oshibka v kode…" at bounding box center [582, 328] width 1057 height 535
click at [602, 188] on img at bounding box center [601, 196] width 16 height 16
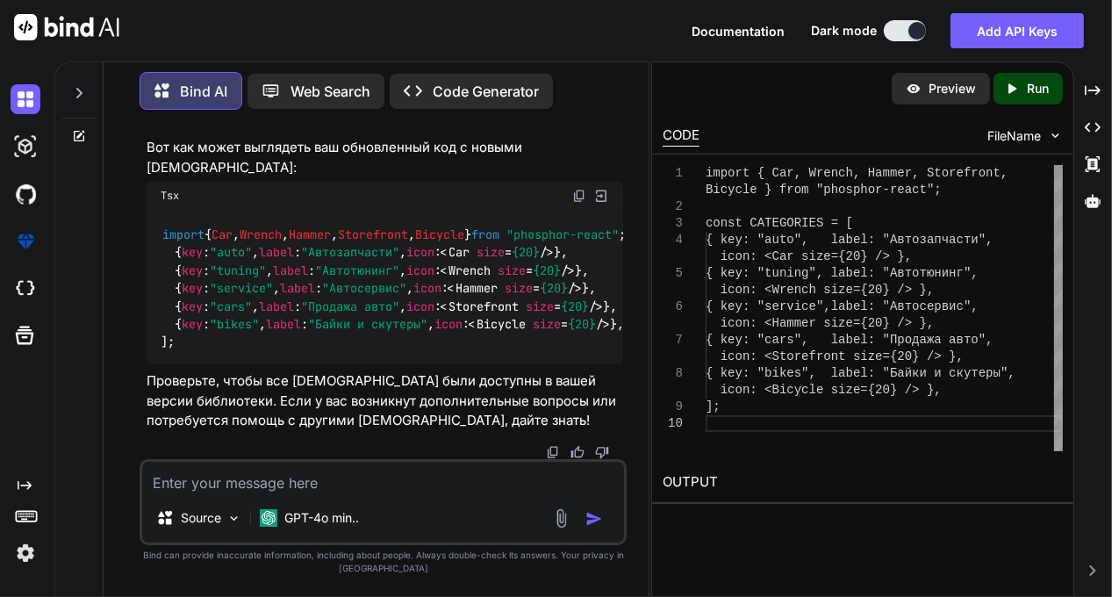
scroll to position [12833, 0]
click at [580, 28] on img at bounding box center [579, 21] width 14 height 14
click at [254, 480] on textarea at bounding box center [383, 477] width 482 height 32
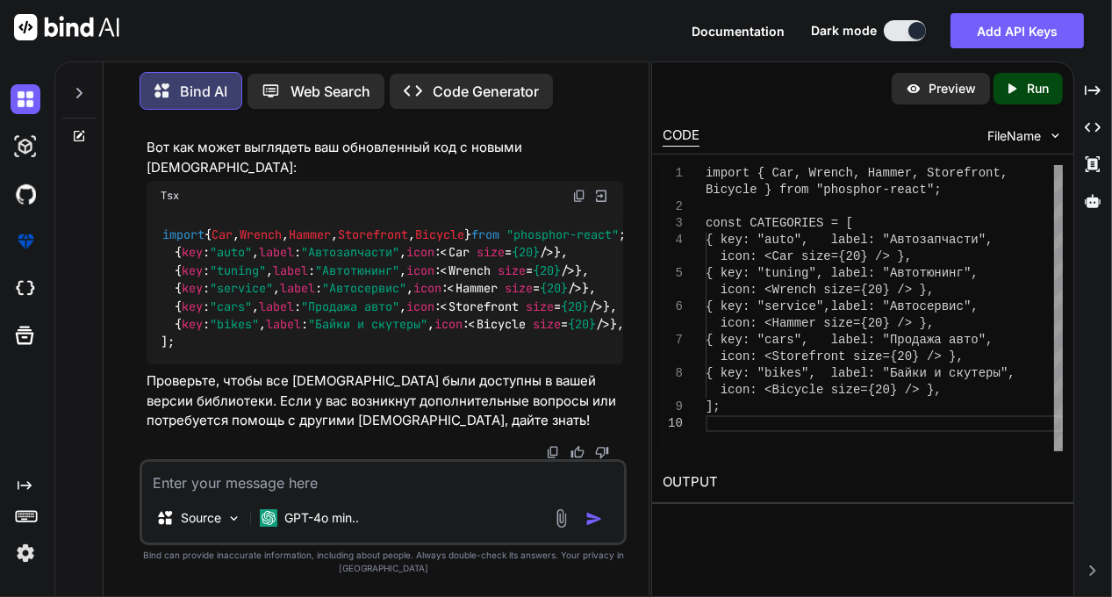
paste textarea "import { Bike } from "phosphor-react"; import { Car } from "phosphor-react"; im…"
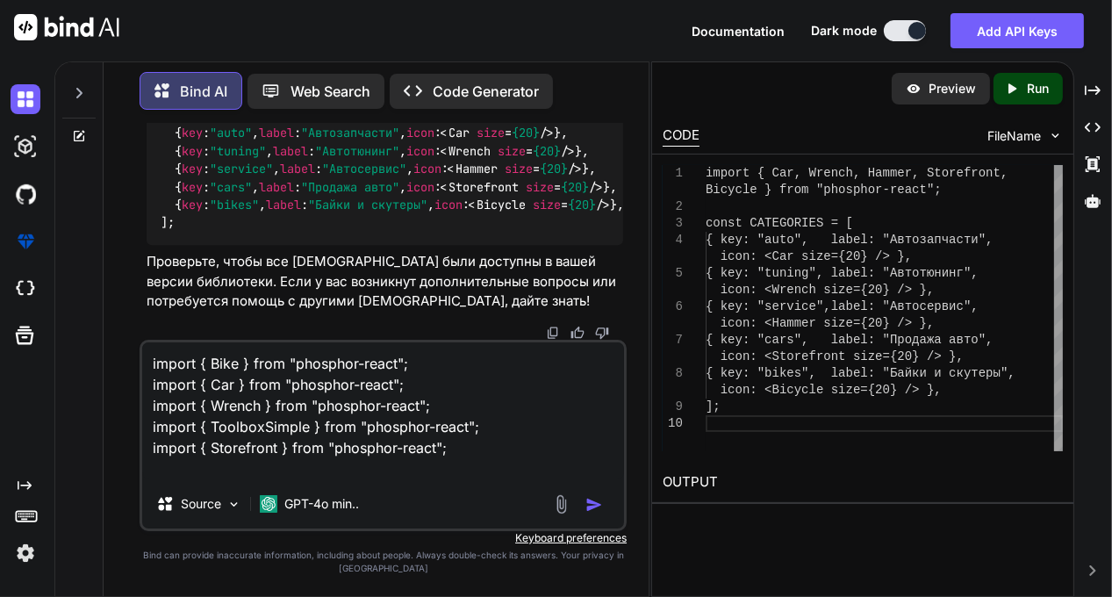
type textarea "import { Bike } from "phosphor-react"; import { Car } from "phosphor-react"; im…"
click at [590, 506] on img "button" at bounding box center [594, 505] width 18 height 18
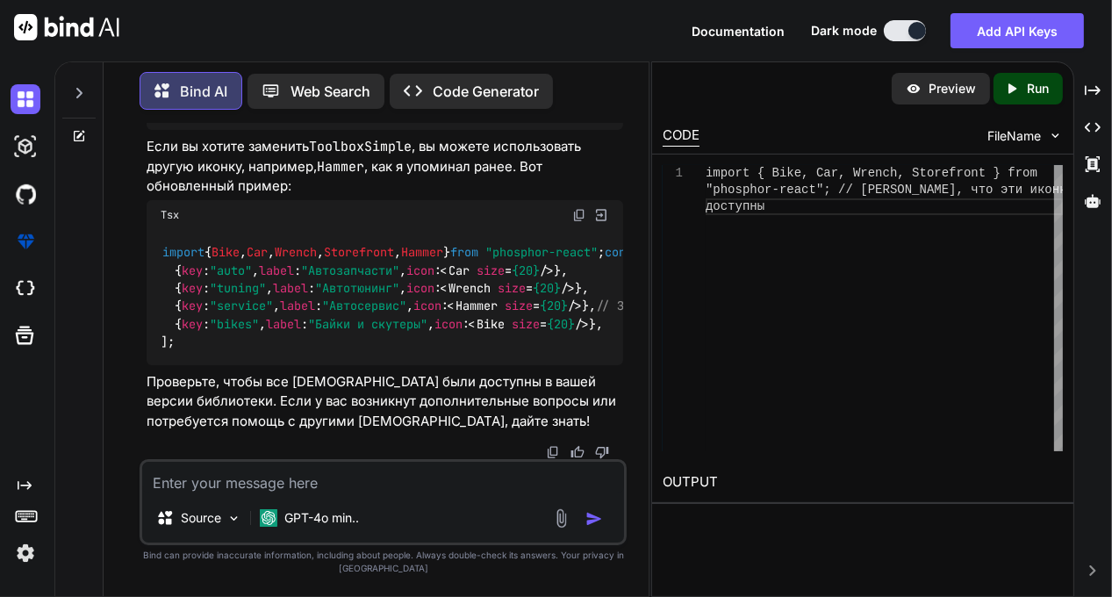
scroll to position [13699, 0]
click at [581, 76] on img at bounding box center [579, 69] width 14 height 14
